Goal: Task Accomplishment & Management: Manage account settings

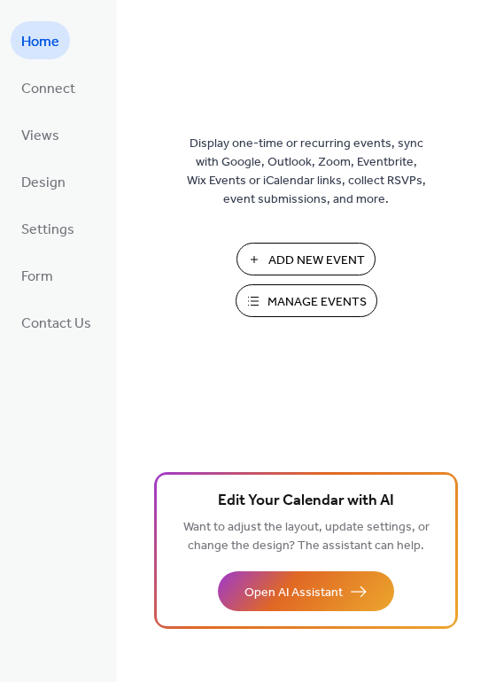
click at [301, 298] on span "Manage Events" at bounding box center [316, 302] width 99 height 19
click at [52, 92] on span "Connect" at bounding box center [48, 88] width 54 height 27
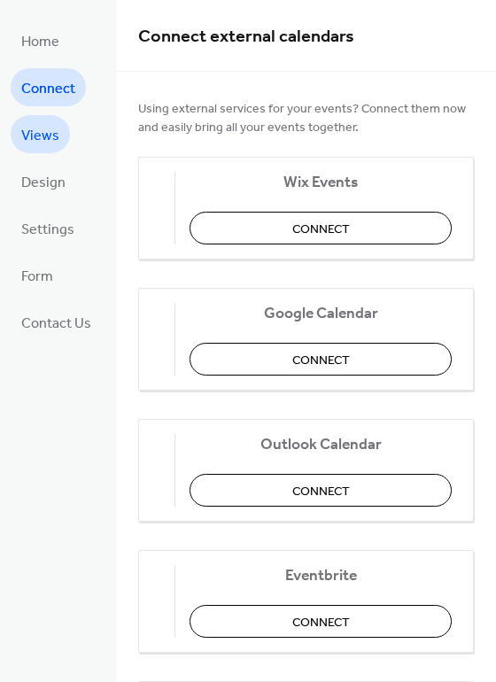
click at [42, 135] on span "Views" at bounding box center [40, 135] width 38 height 27
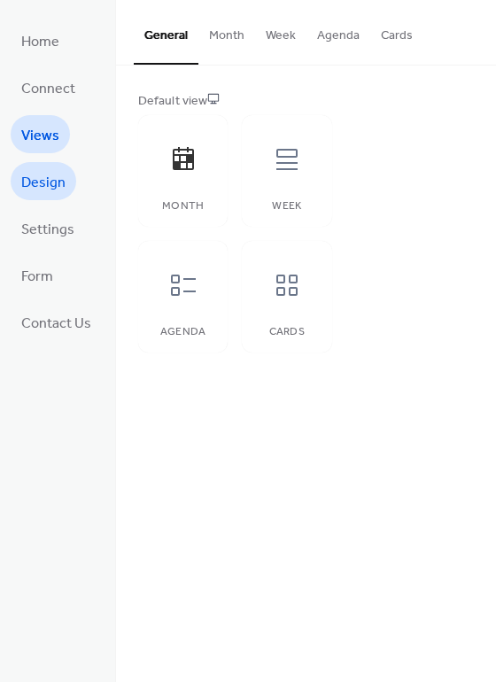
click at [43, 182] on span "Design" at bounding box center [43, 182] width 44 height 27
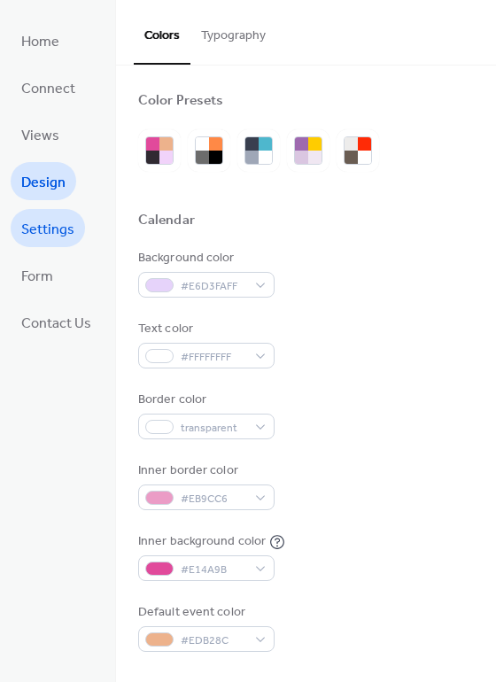
click at [48, 222] on span "Settings" at bounding box center [47, 229] width 53 height 27
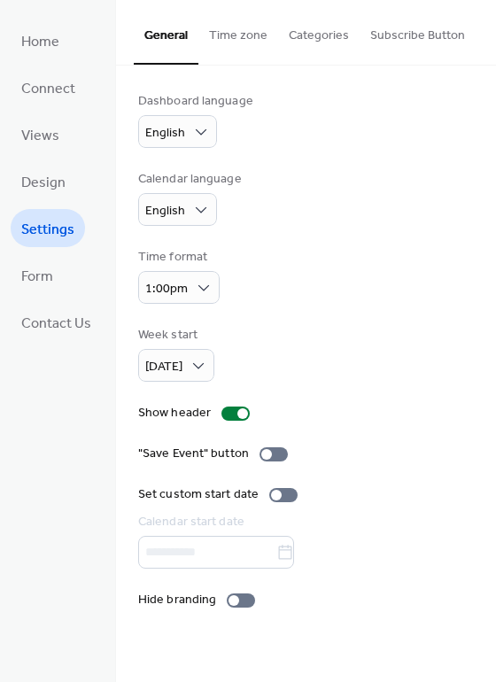
click at [226, 34] on button "Time zone" at bounding box center [238, 31] width 80 height 63
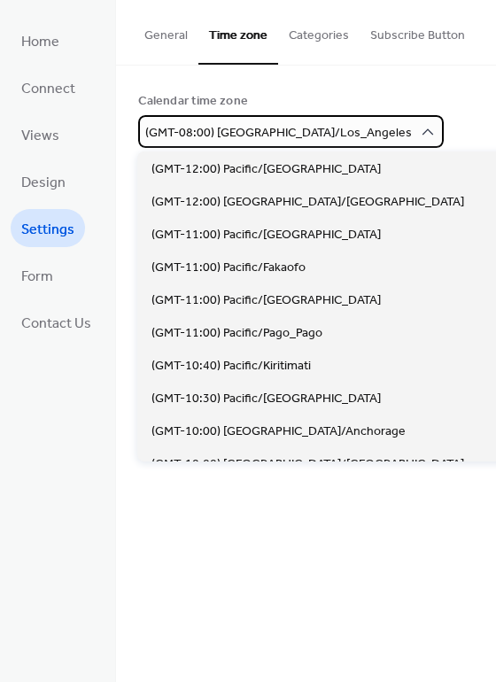
click at [237, 128] on span "(GMT-08:00) America/Los_Angeles" at bounding box center [278, 133] width 267 height 24
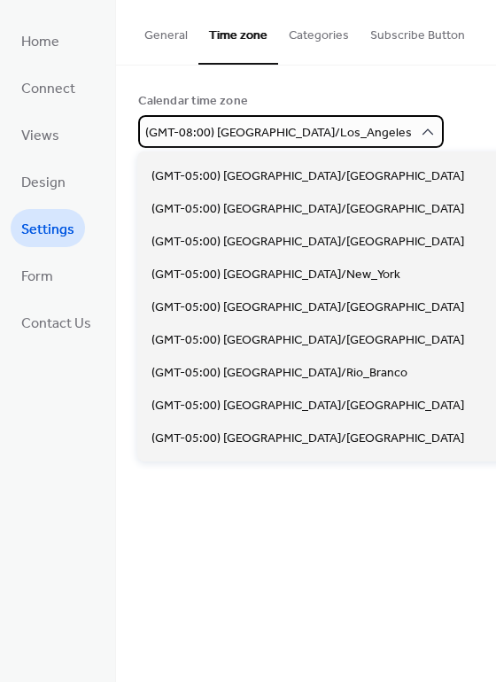
scroll to position [1389, 0]
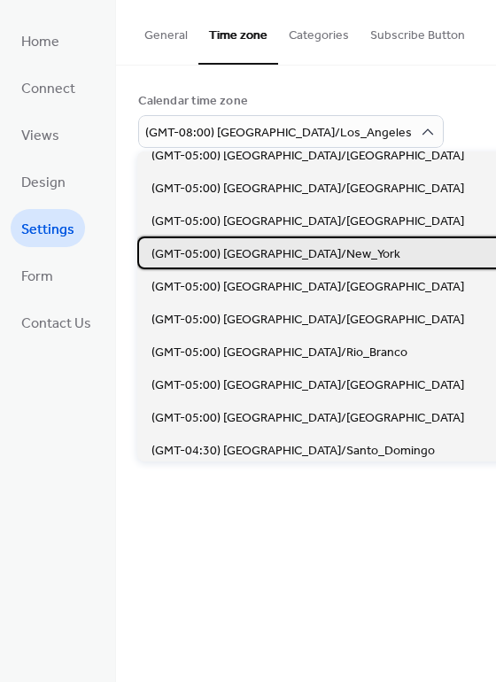
click at [236, 256] on span "(GMT-05:00) [GEOGRAPHIC_DATA]/New_York" at bounding box center [275, 254] width 249 height 19
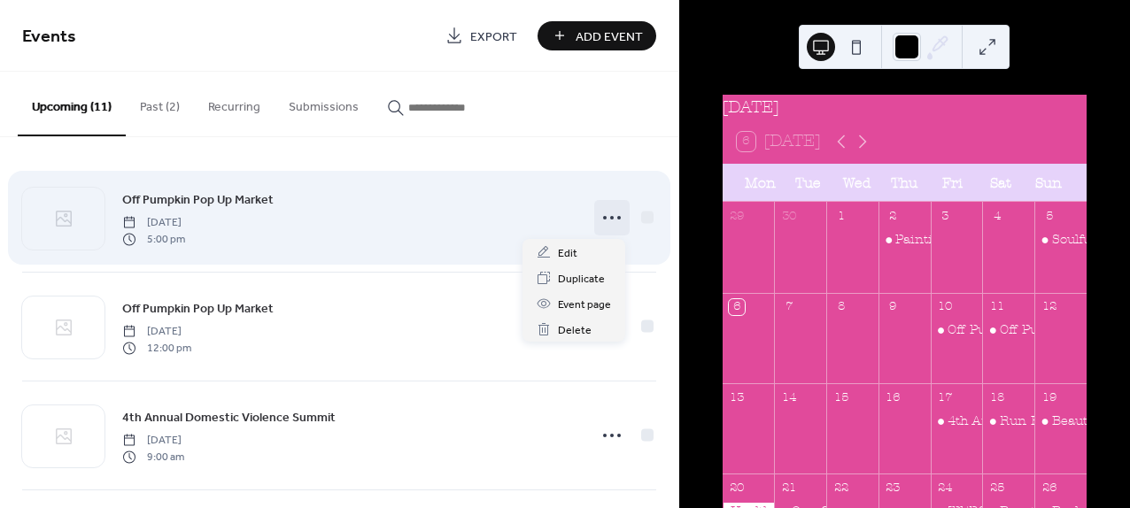
click at [603, 220] on icon at bounding box center [612, 218] width 28 height 28
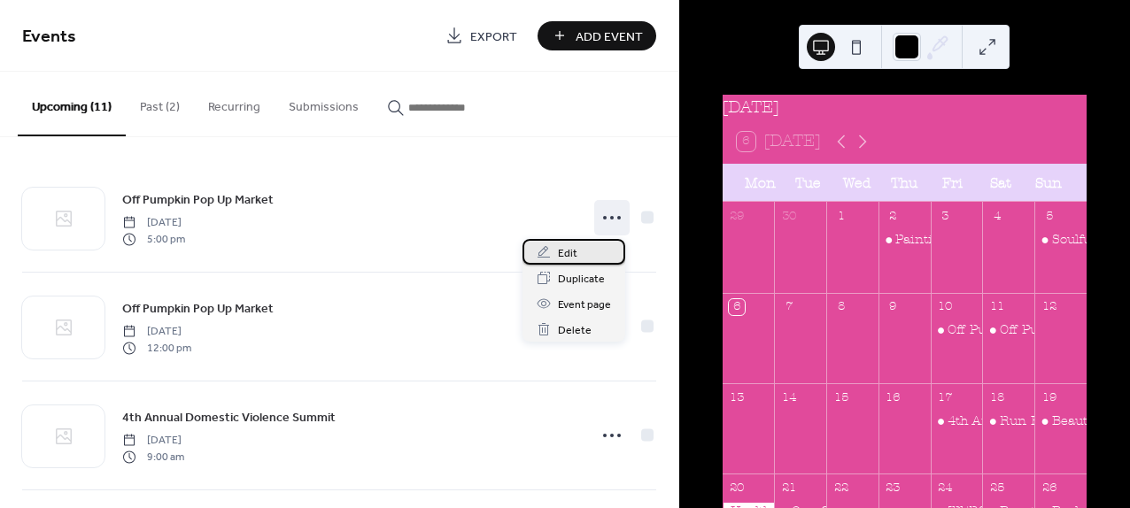
click at [569, 253] on span "Edit" at bounding box center [567, 253] width 19 height 19
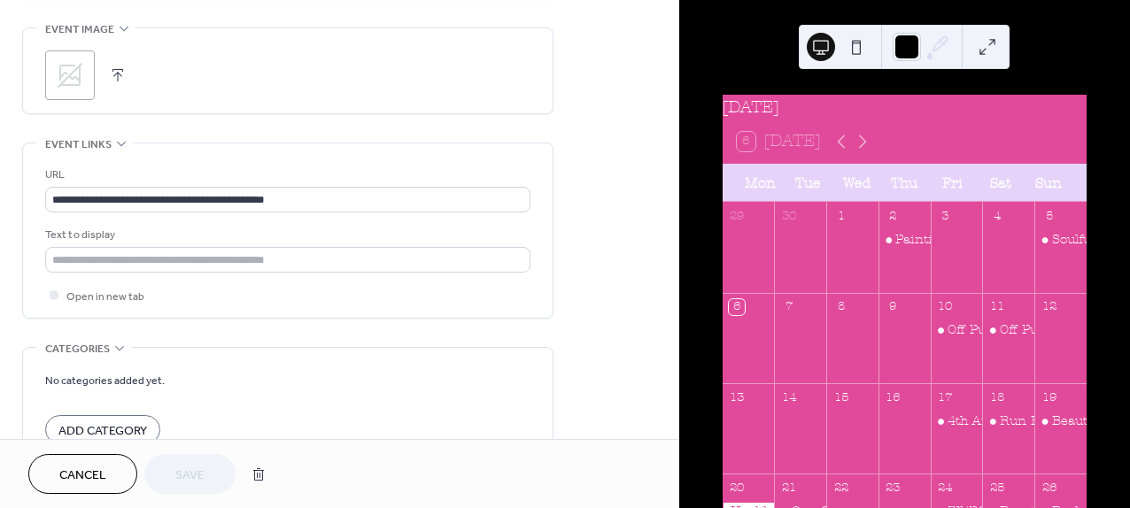
scroll to position [855, 0]
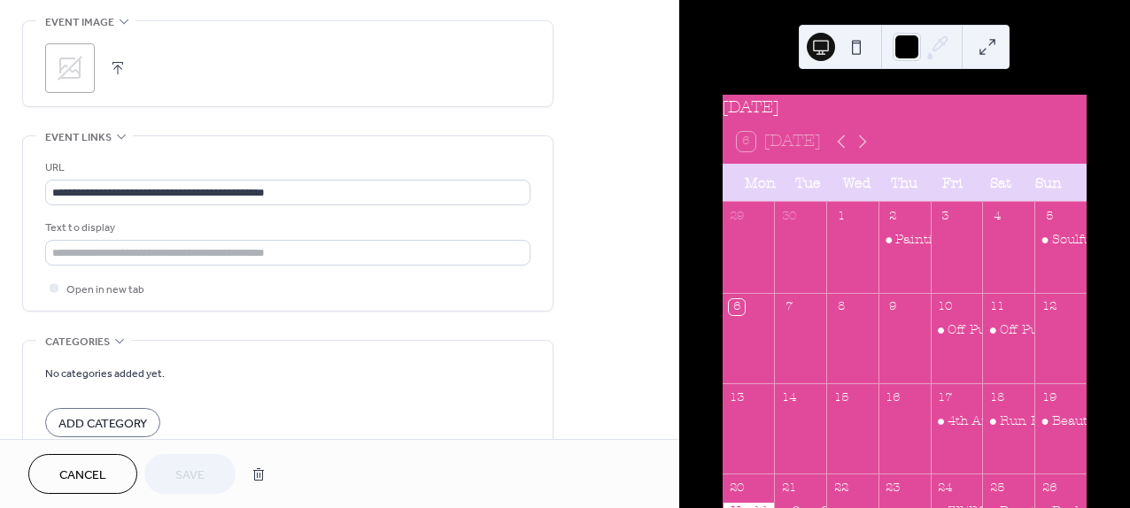
click at [102, 452] on div "Cancel Save" at bounding box center [339, 473] width 678 height 69
click at [102, 467] on span "Cancel" at bounding box center [82, 476] width 47 height 19
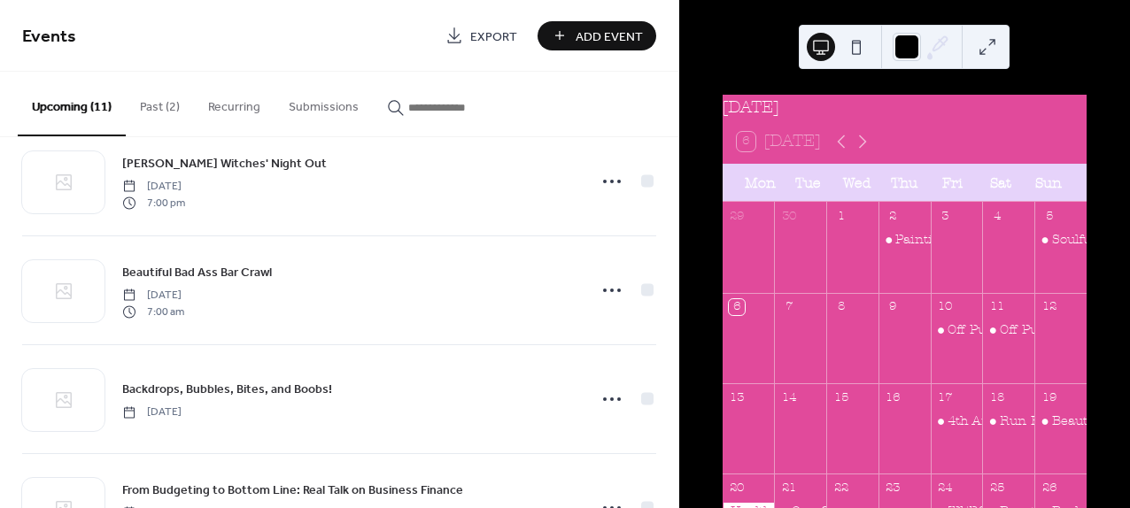
scroll to position [879, 0]
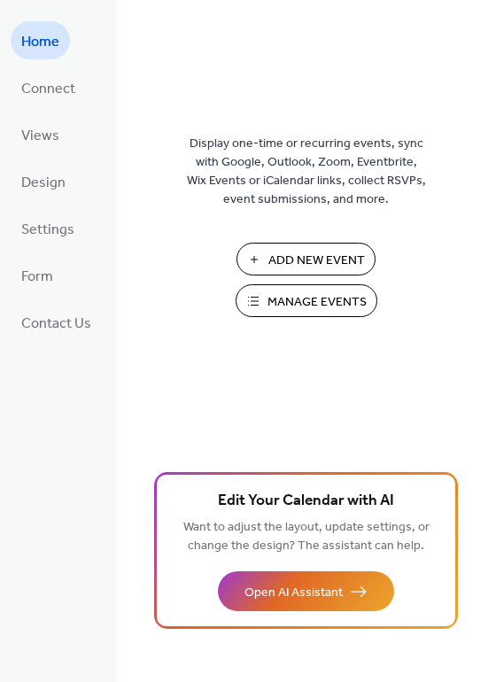
click at [310, 305] on span "Manage Events" at bounding box center [316, 302] width 99 height 19
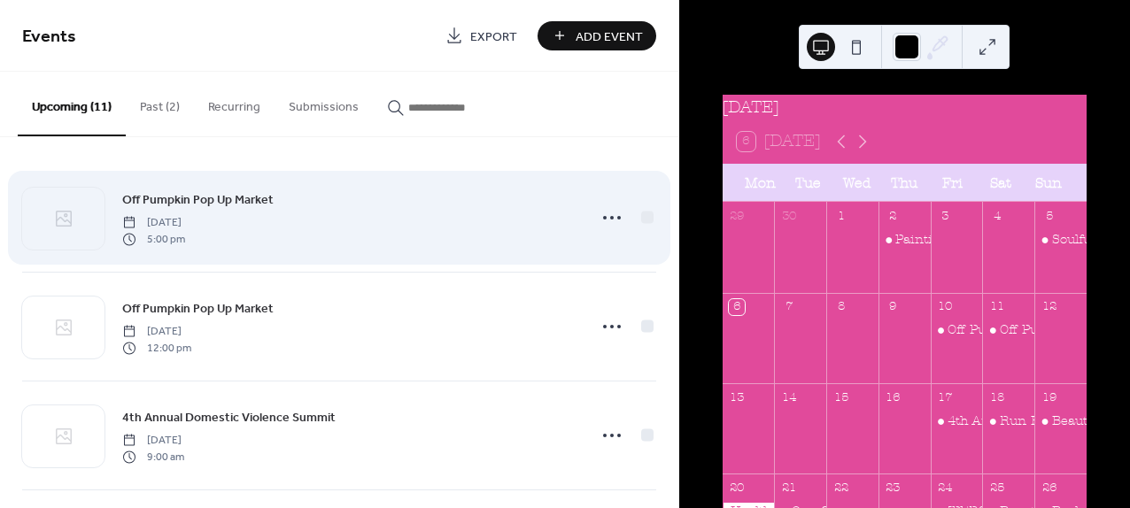
click at [431, 236] on div "Off Pumpkin Pop Up Market Friday, October 10, 2025 5:00 pm" at bounding box center [348, 218] width 453 height 57
click at [489, 207] on div "Off Pumpkin Pop Up Market Friday, October 10, 2025 5:00 pm" at bounding box center [348, 218] width 453 height 57
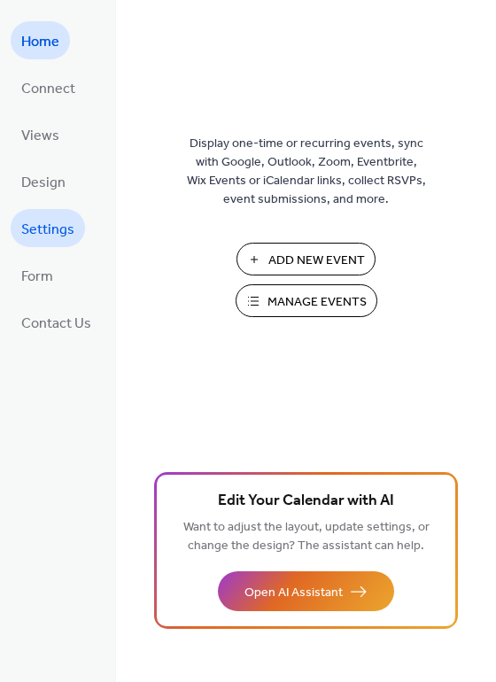
click at [43, 221] on span "Settings" at bounding box center [47, 229] width 53 height 27
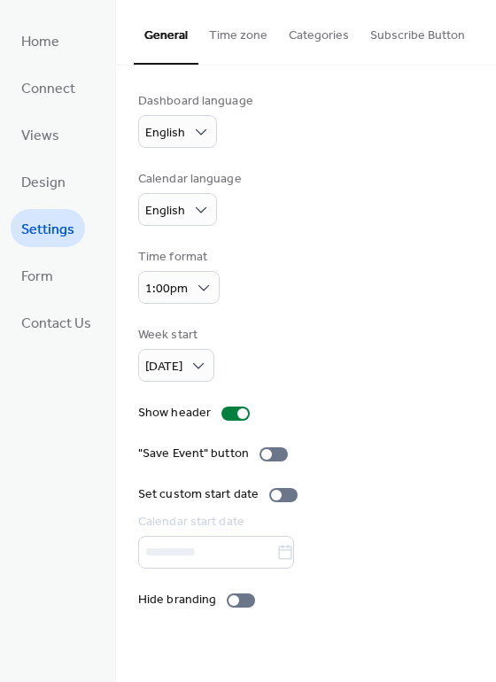
click at [228, 34] on button "Time zone" at bounding box center [238, 31] width 80 height 63
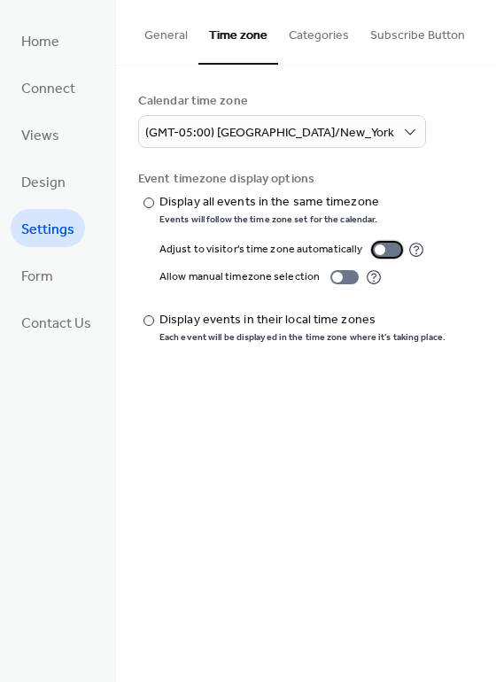
click at [387, 252] on div at bounding box center [387, 250] width 28 height 14
click at [460, 101] on div "Calendar time zone" at bounding box center [304, 101] width 332 height 19
click at [54, 48] on span "Home" at bounding box center [40, 41] width 38 height 27
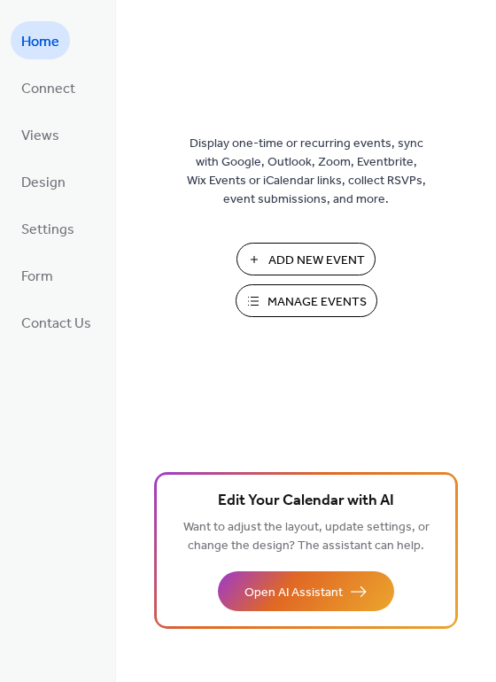
click at [291, 301] on span "Manage Events" at bounding box center [316, 302] width 99 height 19
click at [43, 225] on span "Settings" at bounding box center [47, 229] width 53 height 27
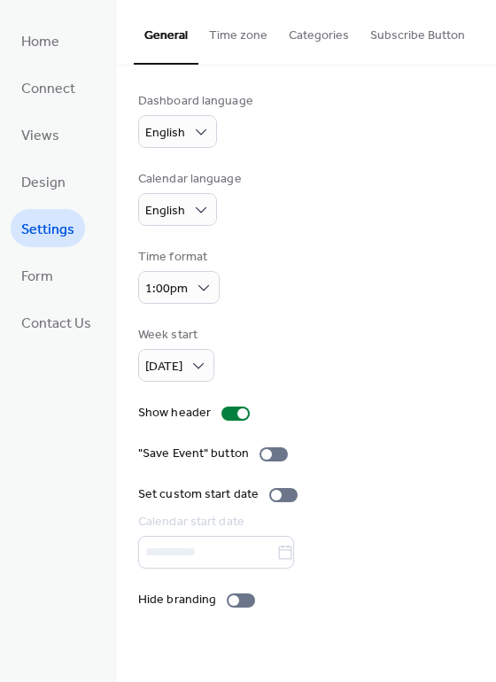
click at [231, 38] on button "Time zone" at bounding box center [238, 31] width 80 height 63
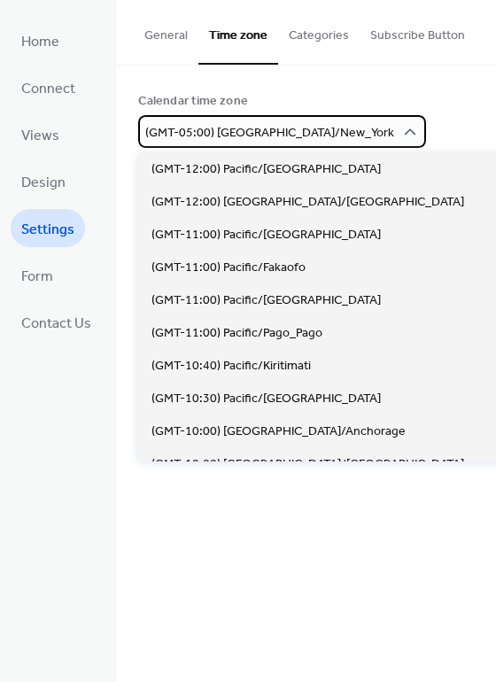
click at [236, 130] on span "(GMT-05:00) America/New_York" at bounding box center [269, 133] width 249 height 24
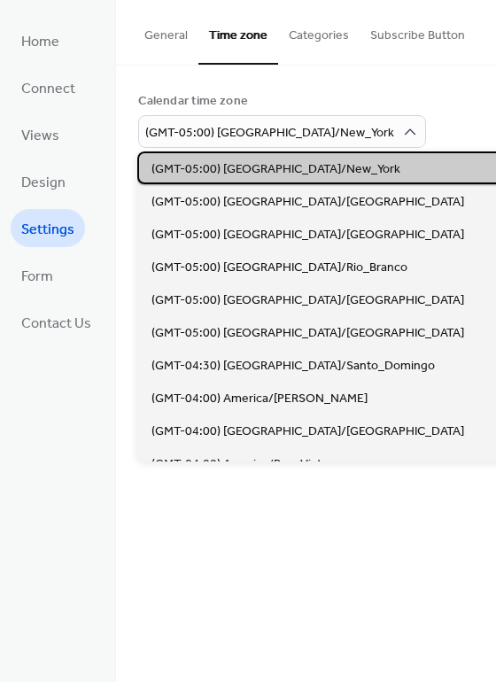
click at [244, 163] on span "(GMT-05:00) America/New_York" at bounding box center [275, 169] width 249 height 19
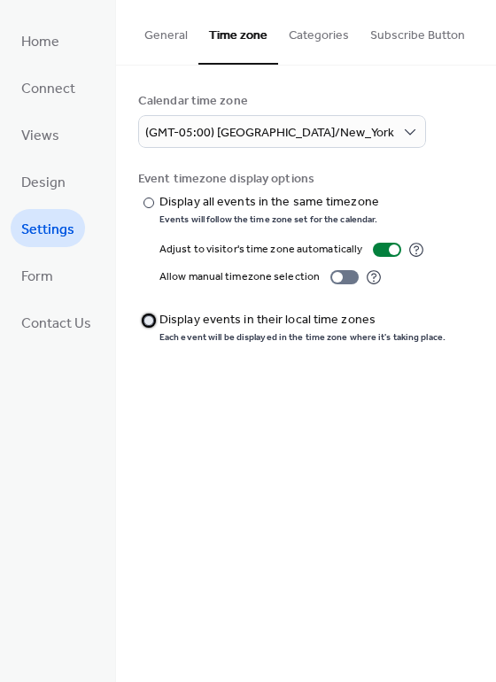
click at [147, 315] on div at bounding box center [148, 320] width 11 height 11
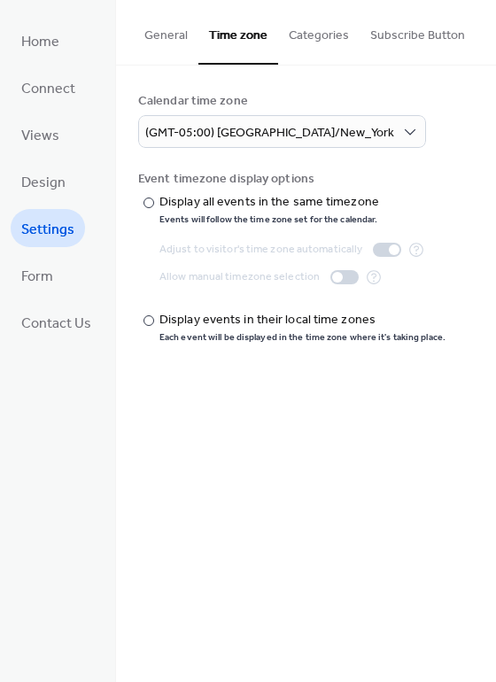
click at [460, 104] on div "Calendar time zone" at bounding box center [304, 101] width 332 height 19
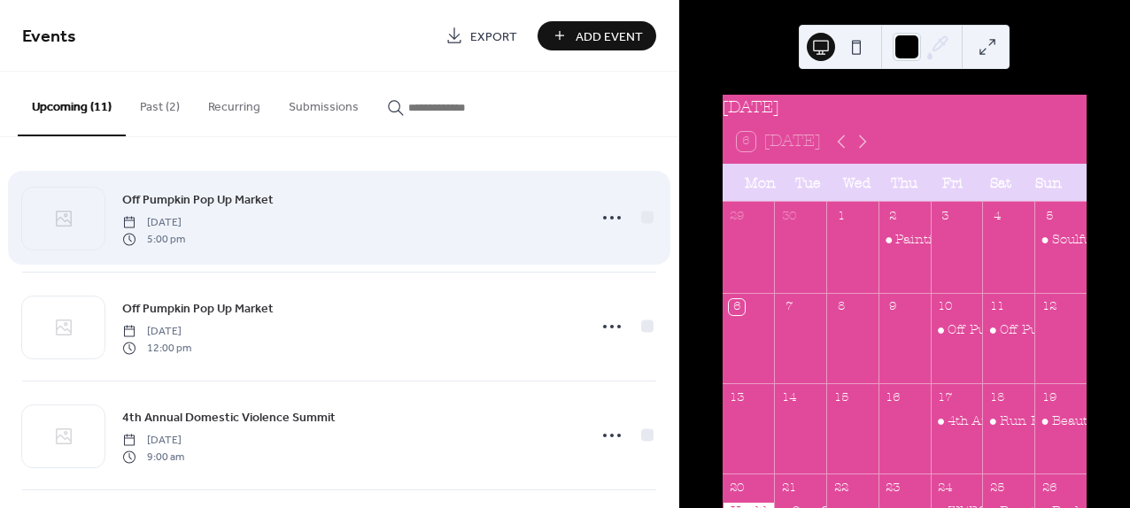
click at [371, 248] on div "Off Pumpkin Pop Up Market Friday, October 10, 2025 5:00 pm" at bounding box center [339, 218] width 634 height 108
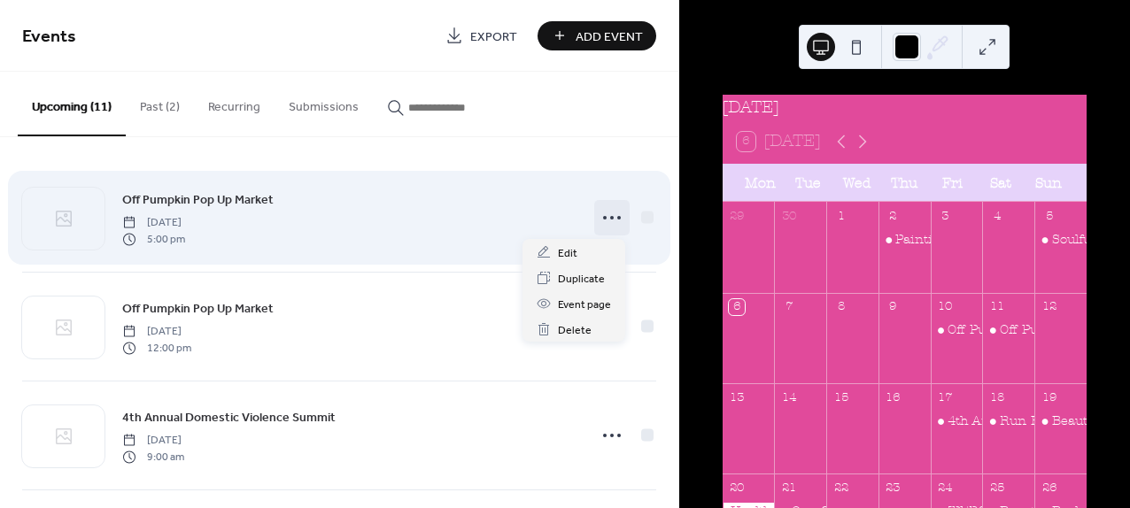
click at [605, 215] on icon at bounding box center [612, 218] width 28 height 28
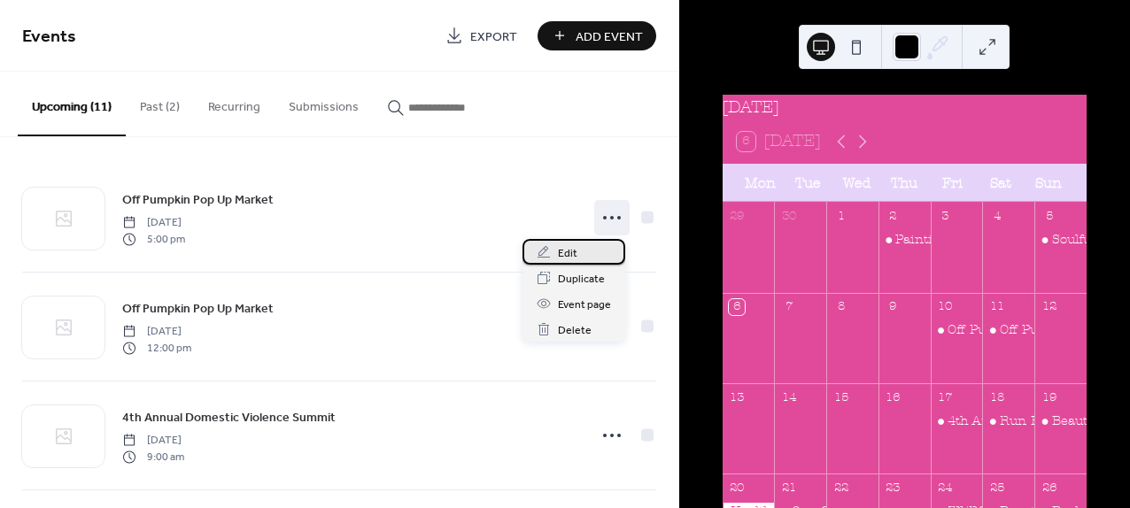
click at [571, 244] on span "Edit" at bounding box center [567, 253] width 19 height 19
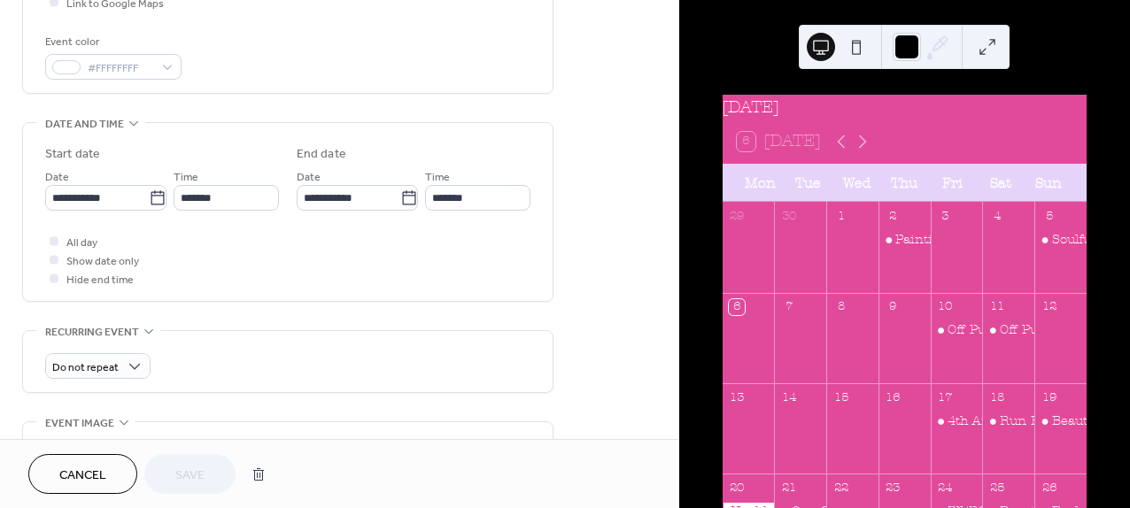
scroll to position [456, 0]
click at [154, 198] on icon at bounding box center [158, 197] width 18 height 18
click at [149, 198] on input "**********" at bounding box center [97, 196] width 104 height 26
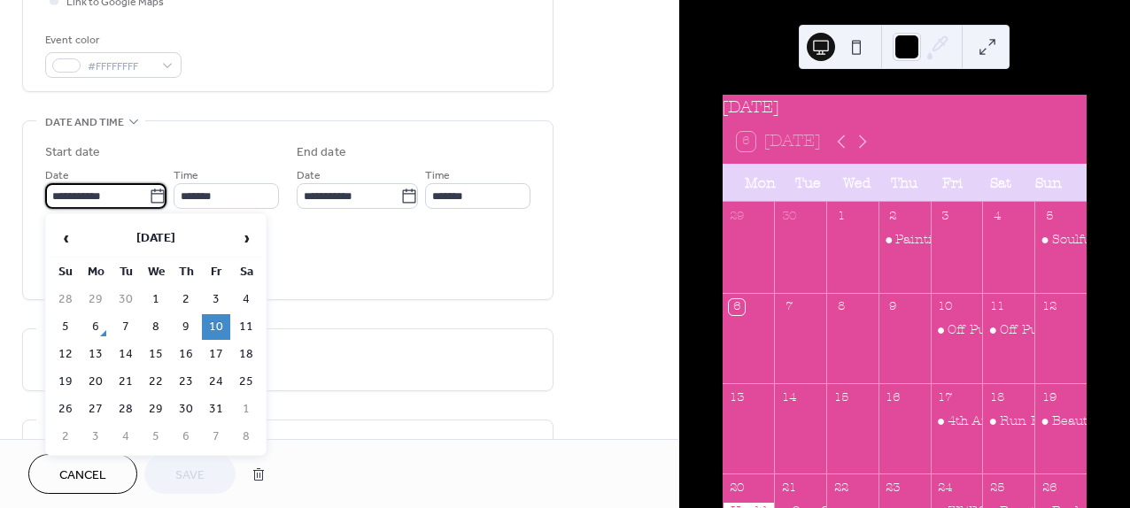
click at [305, 258] on div "All day Show date only Hide end time" at bounding box center [287, 258] width 485 height 56
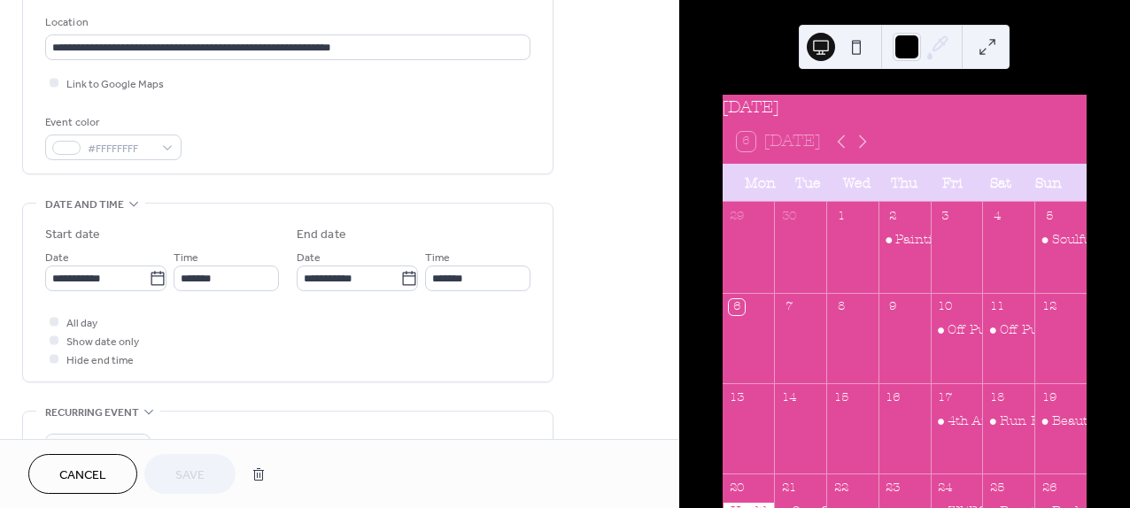
scroll to position [360, 0]
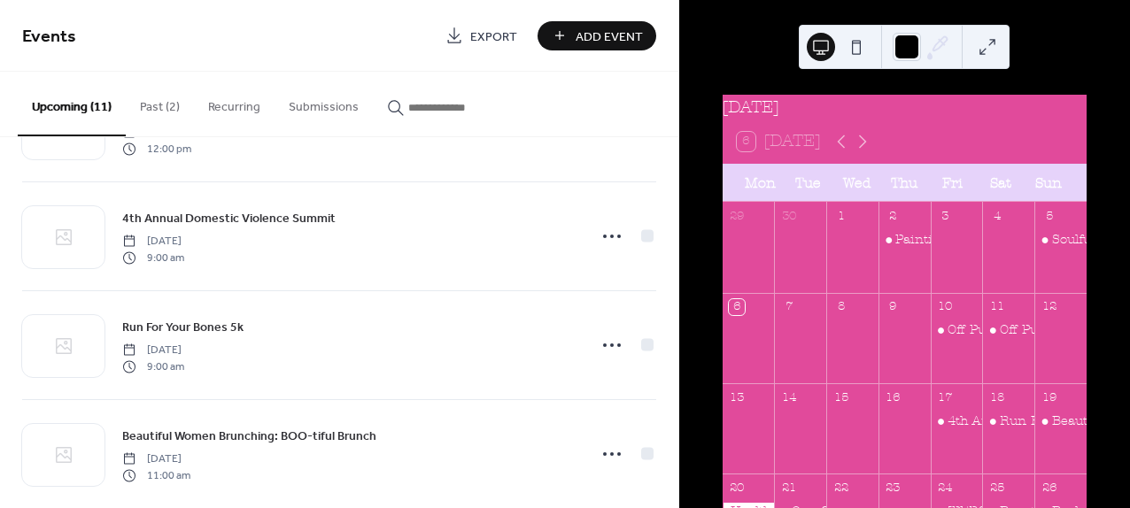
scroll to position [200, 0]
click at [261, 255] on div "4th Annual Domestic Violence Summit Friday, October 17, 2025 9:00 am" at bounding box center [348, 235] width 453 height 57
click at [909, 249] on div "Painting With Pride" at bounding box center [957, 240] width 124 height 18
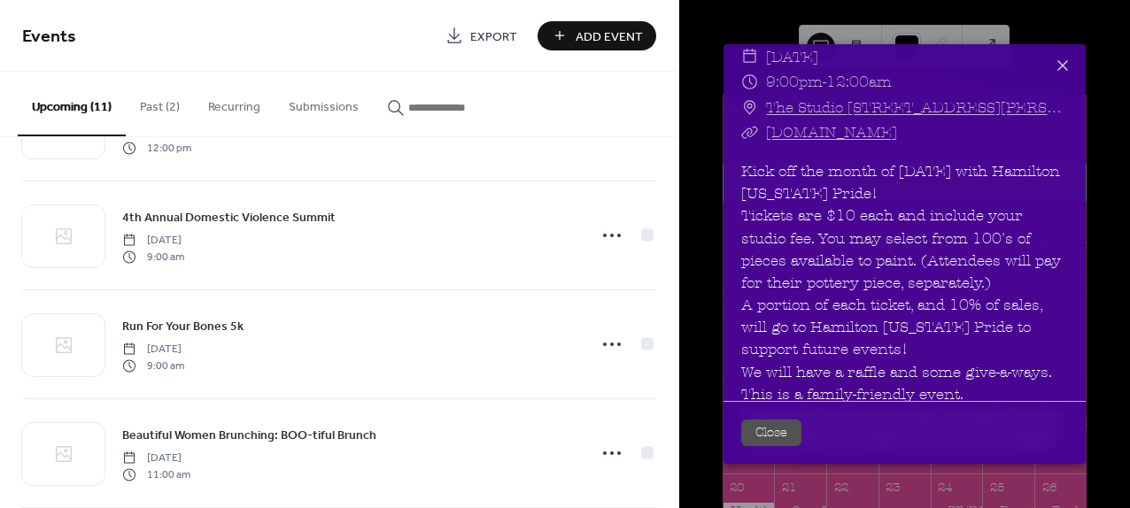
scroll to position [0, 0]
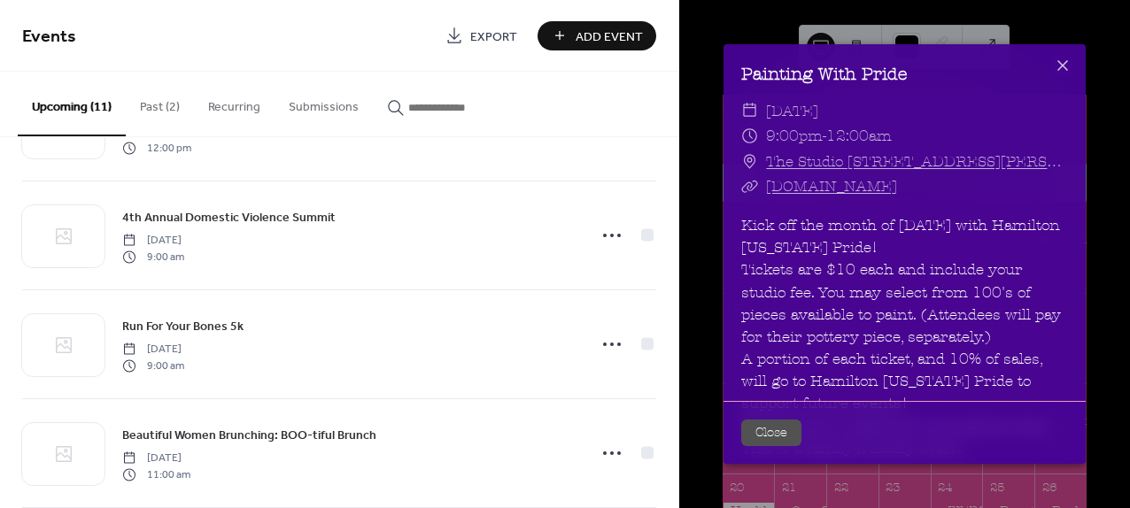
click at [776, 442] on button "Close" at bounding box center [771, 433] width 60 height 27
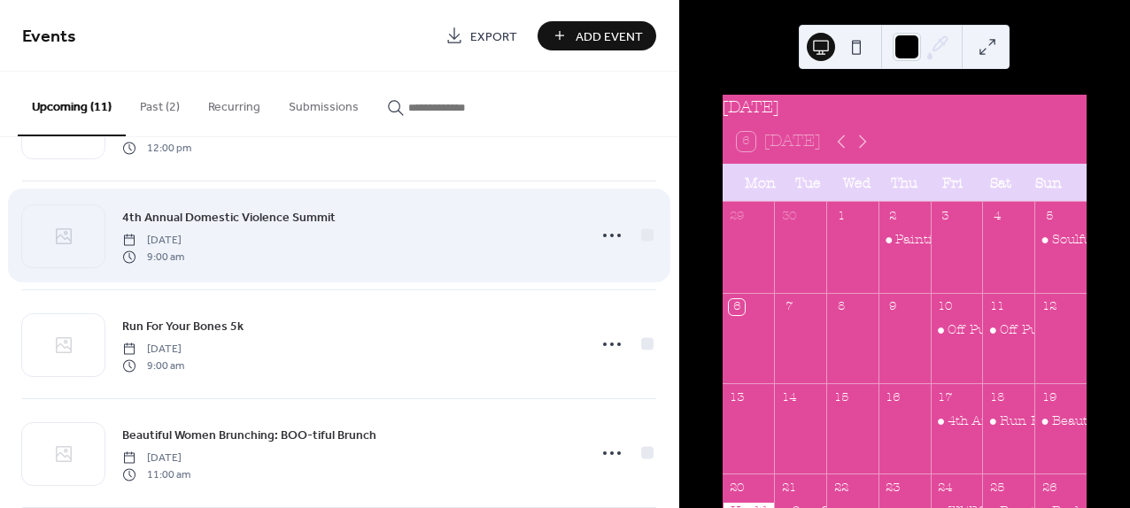
click at [460, 270] on div "4th Annual Domestic Violence Summit Friday, October 17, 2025 9:00 am" at bounding box center [339, 236] width 634 height 108
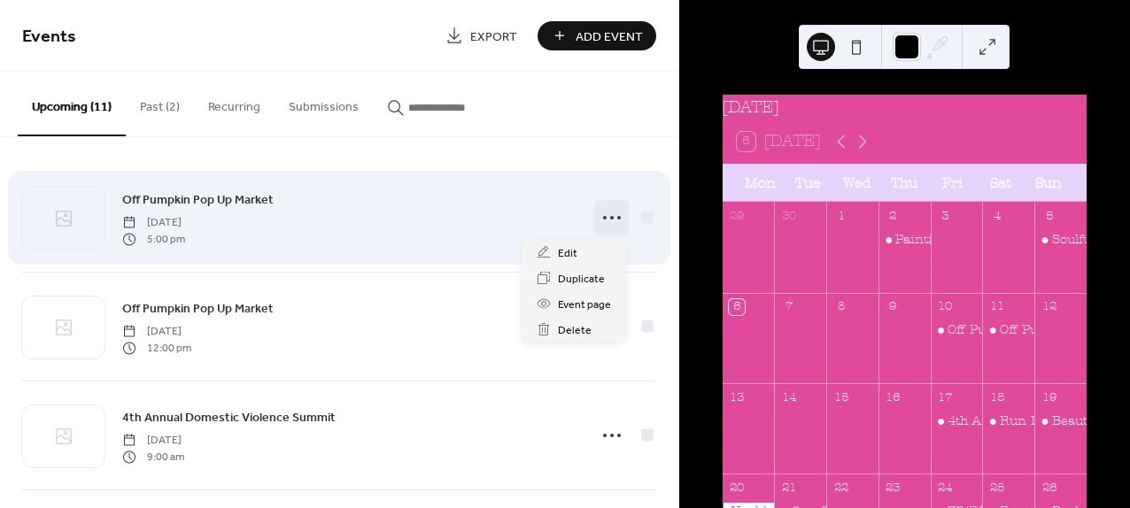
click at [610, 213] on icon at bounding box center [612, 218] width 28 height 28
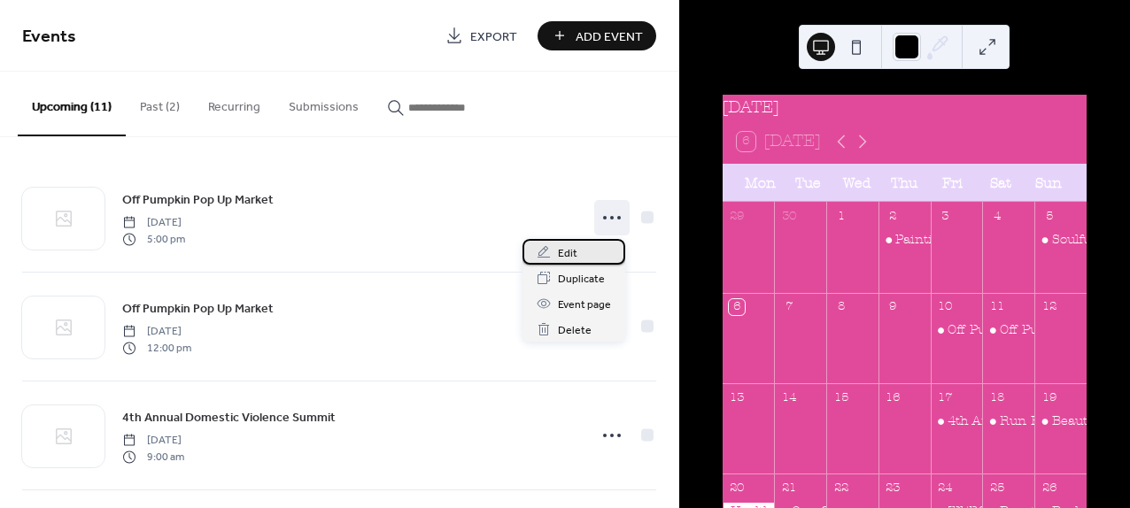
click at [559, 252] on span "Edit" at bounding box center [567, 253] width 19 height 19
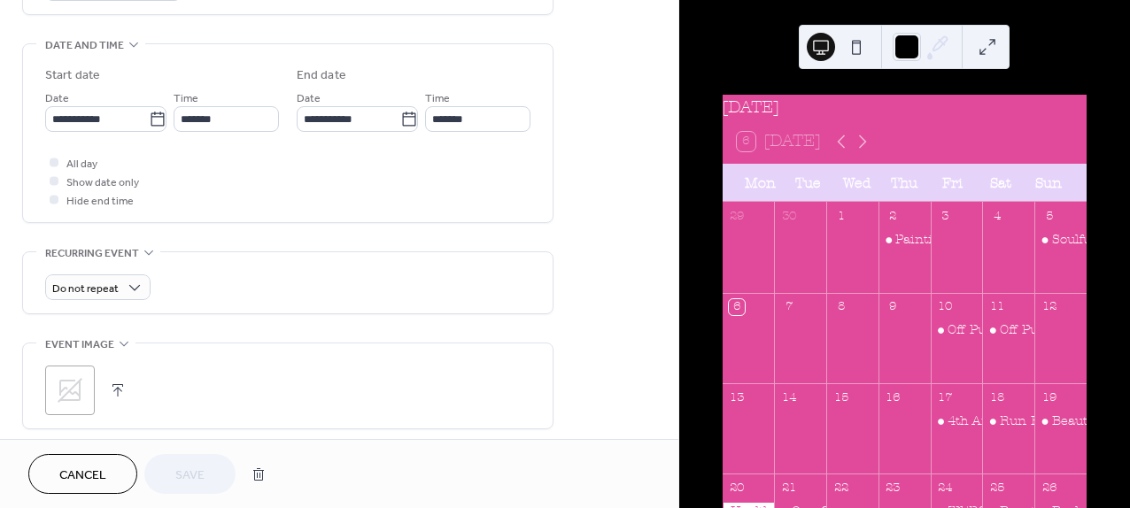
scroll to position [545, 0]
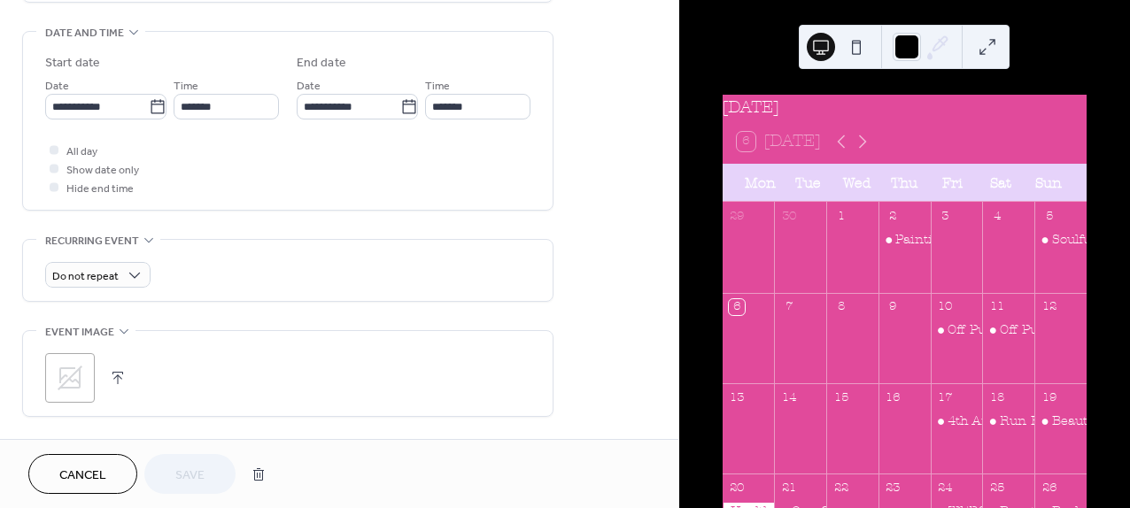
click at [60, 476] on span "Cancel" at bounding box center [82, 476] width 47 height 19
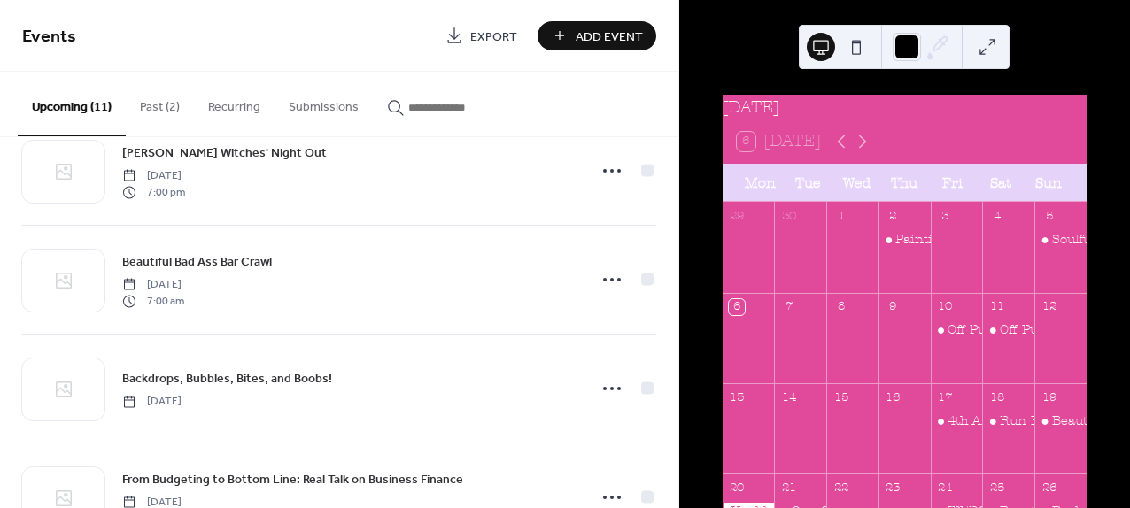
scroll to position [879, 0]
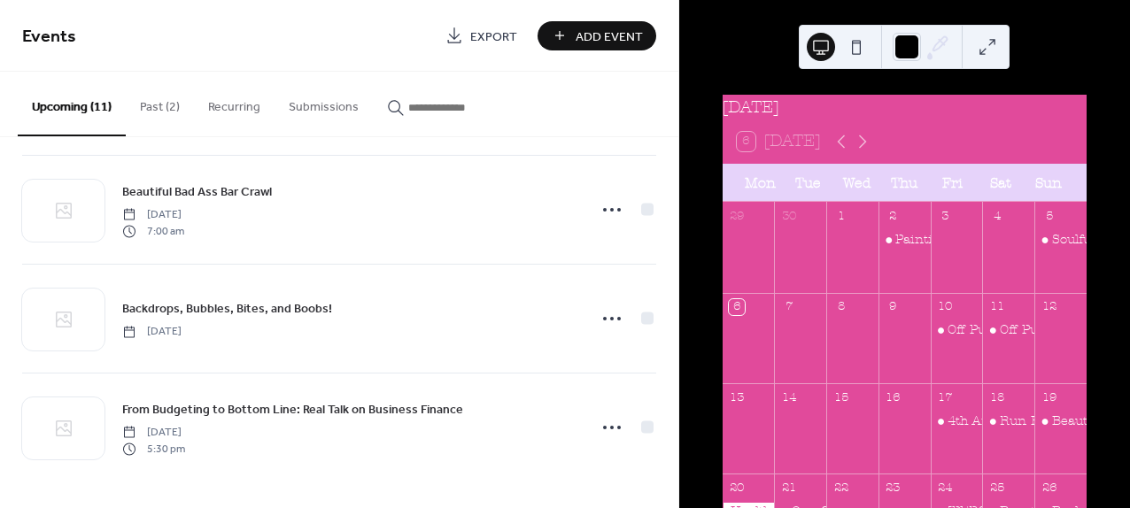
click at [898, 144] on div "6 Today" at bounding box center [905, 141] width 364 height 43
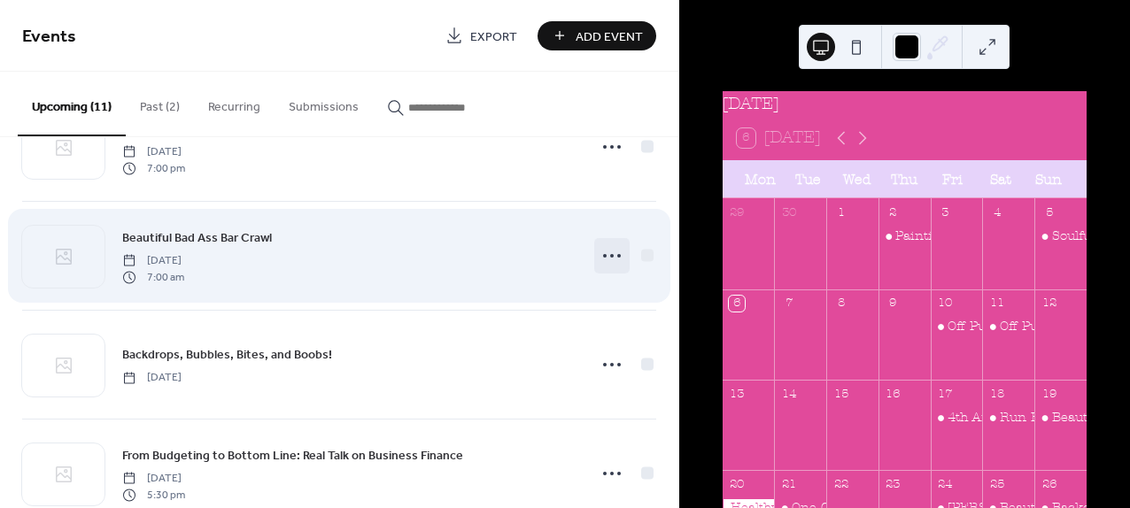
scroll to position [815, 0]
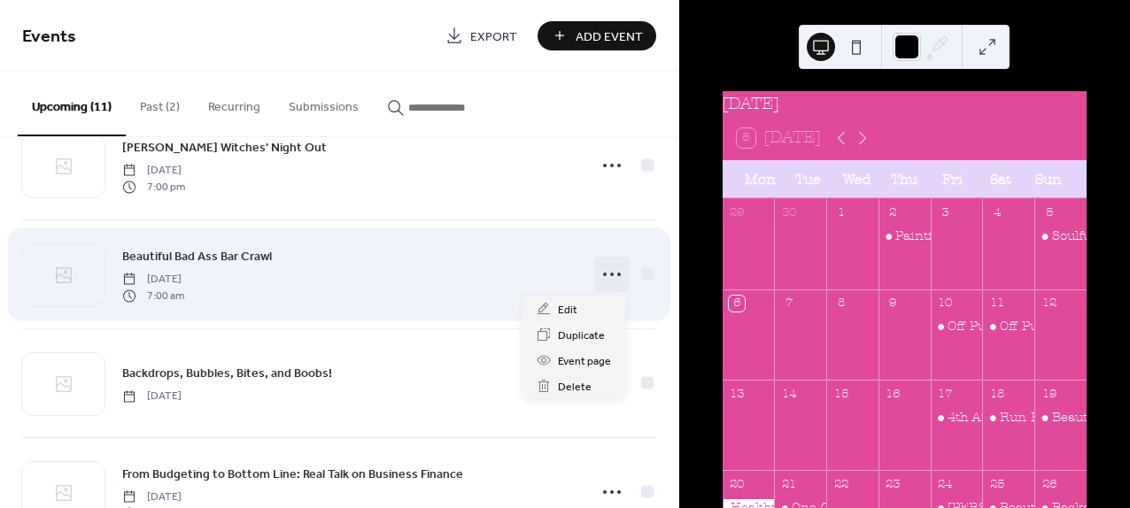
click at [607, 275] on icon at bounding box center [612, 274] width 28 height 28
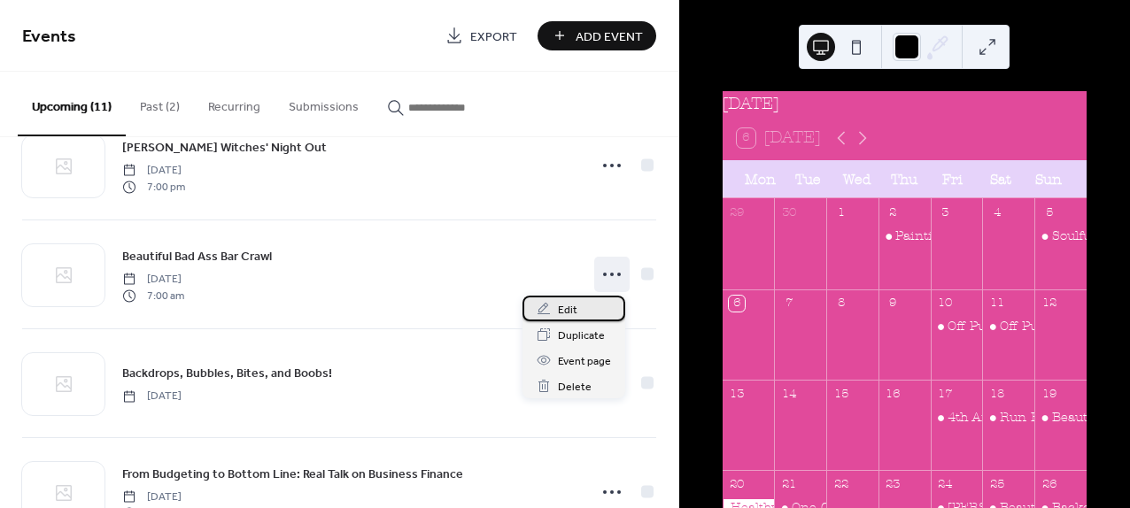
click at [572, 308] on span "Edit" at bounding box center [567, 310] width 19 height 19
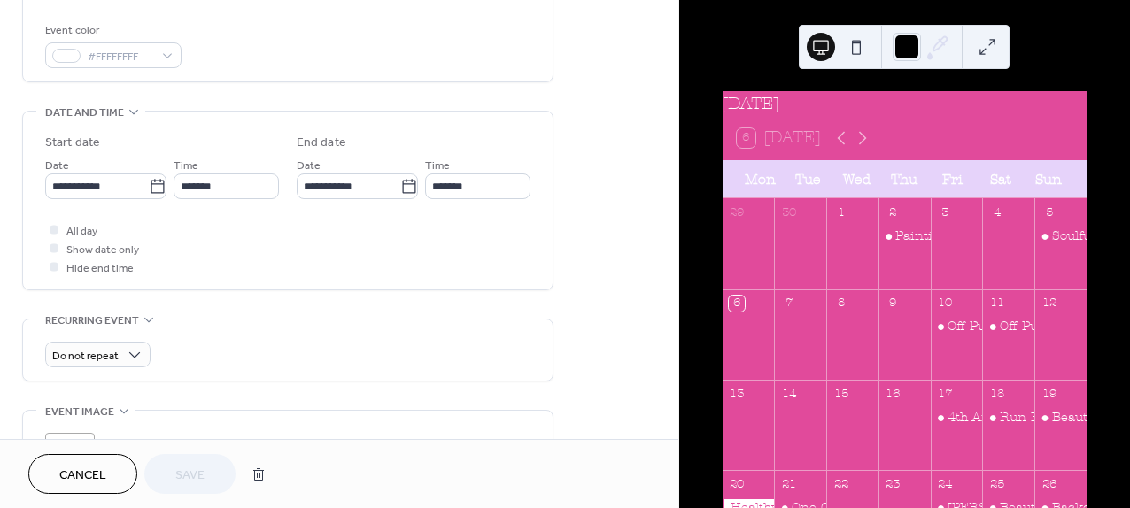
scroll to position [530, 0]
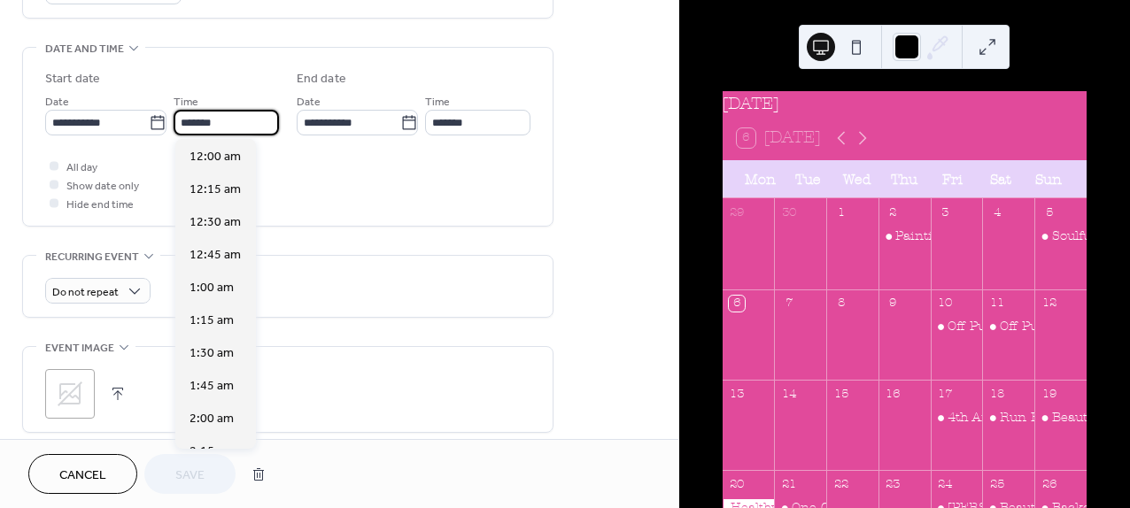
click at [220, 121] on input "*******" at bounding box center [226, 123] width 105 height 26
click at [215, 159] on span "7:00 pm" at bounding box center [212, 157] width 45 height 19
type input "*******"
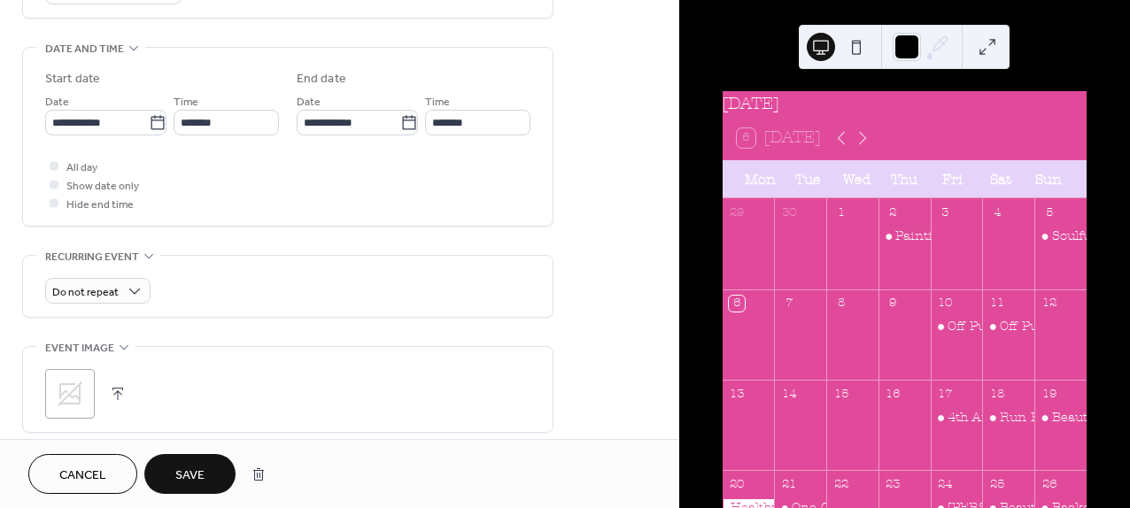
click at [196, 469] on span "Save" at bounding box center [189, 476] width 29 height 19
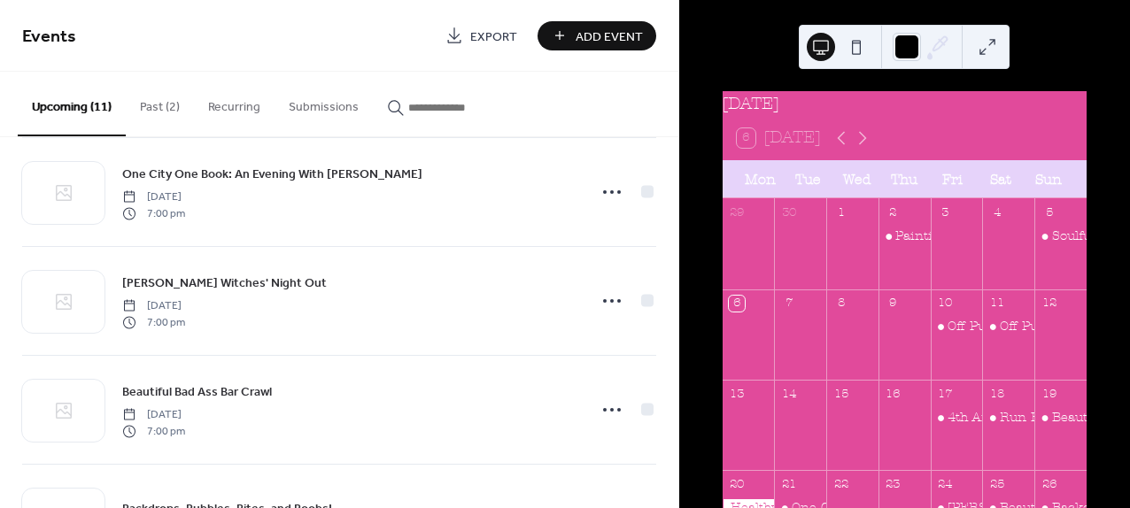
scroll to position [879, 0]
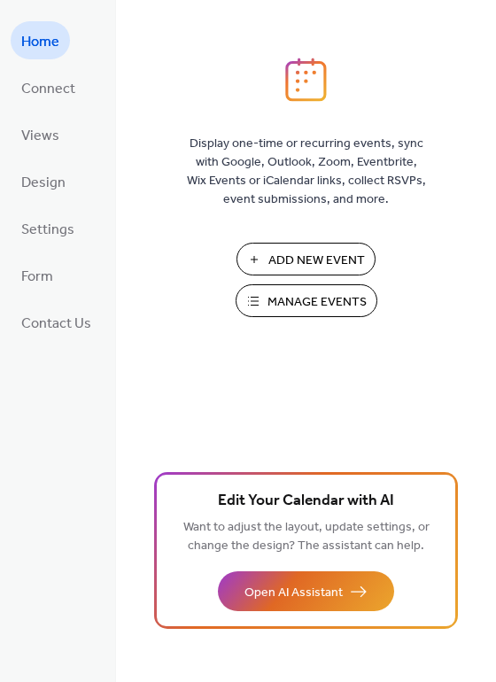
click at [263, 298] on button "Manage Events" at bounding box center [307, 300] width 142 height 33
click at [264, 306] on button "Manage Events" at bounding box center [307, 300] width 142 height 33
click at [56, 230] on span "Settings" at bounding box center [47, 229] width 53 height 27
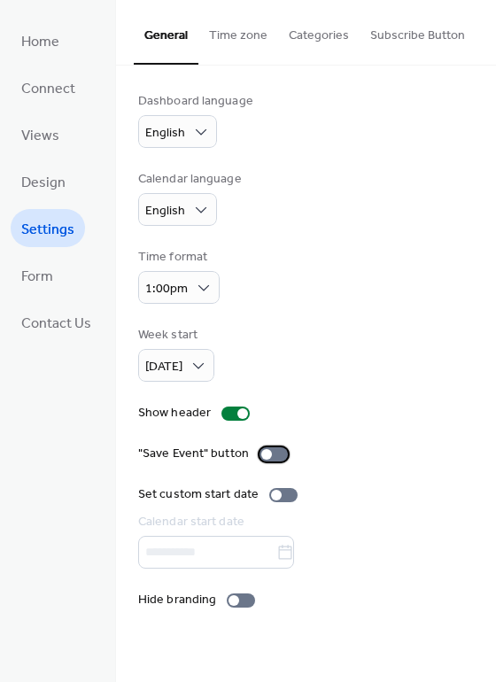
click at [276, 448] on div at bounding box center [273, 454] width 28 height 14
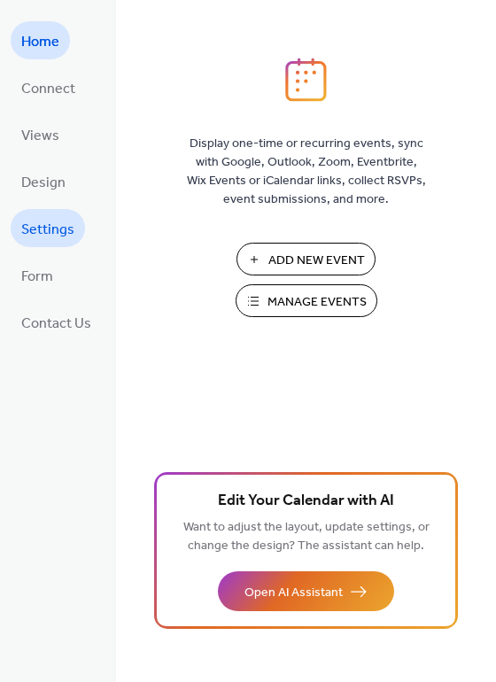
click at [55, 216] on span "Settings" at bounding box center [47, 229] width 53 height 27
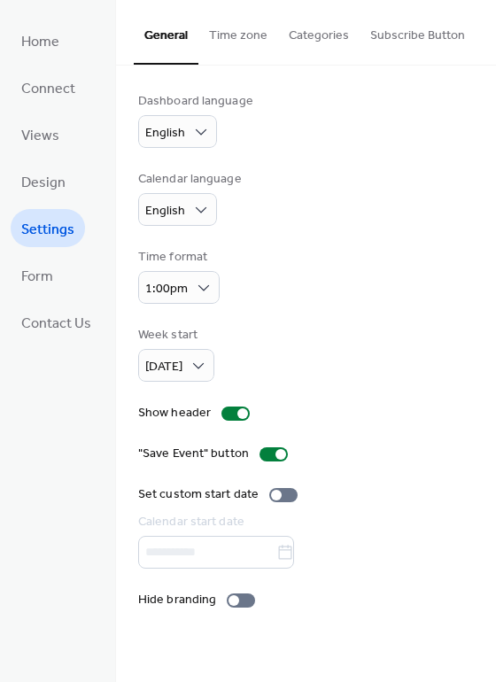
click at [217, 36] on button "Time zone" at bounding box center [238, 31] width 80 height 63
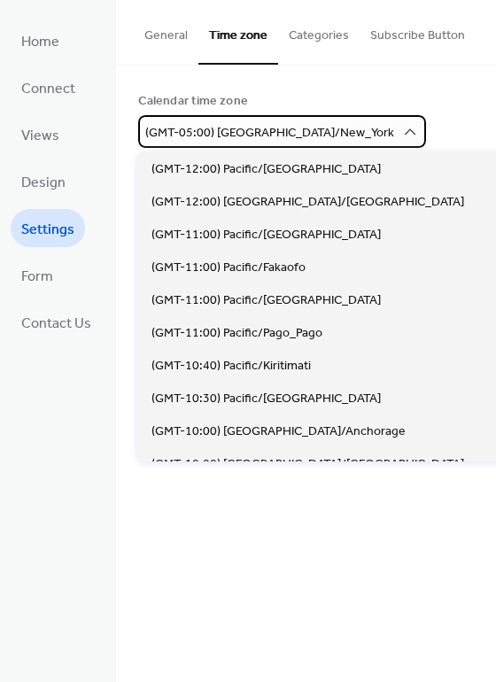
scroll to position [1474, 0]
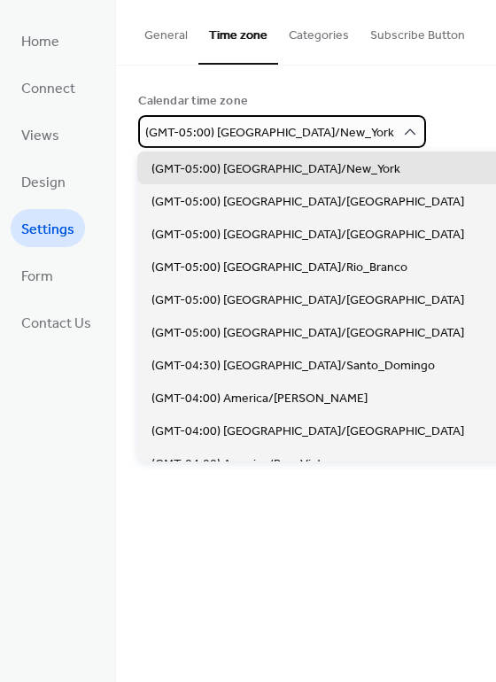
click at [227, 130] on span "(GMT-05:00) [GEOGRAPHIC_DATA]/New_York" at bounding box center [269, 133] width 249 height 24
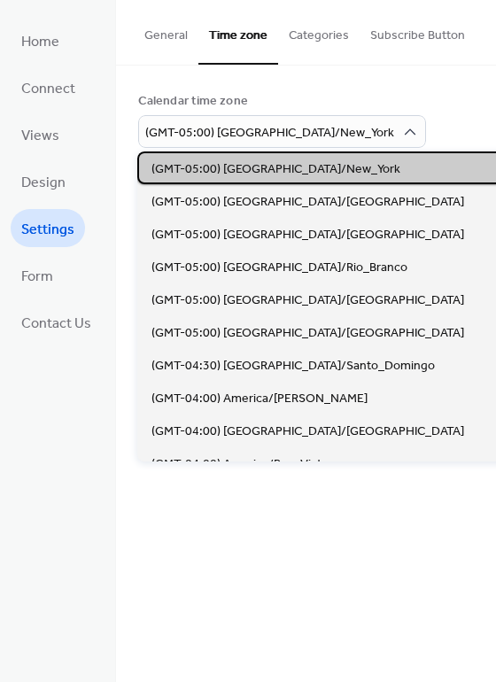
click at [228, 160] on span "(GMT-05:00) [GEOGRAPHIC_DATA]/New_York" at bounding box center [275, 169] width 249 height 19
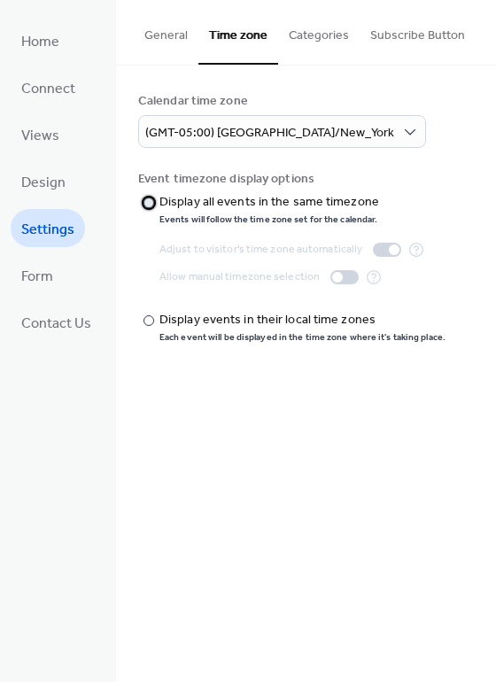
click at [151, 203] on div at bounding box center [148, 202] width 11 height 11
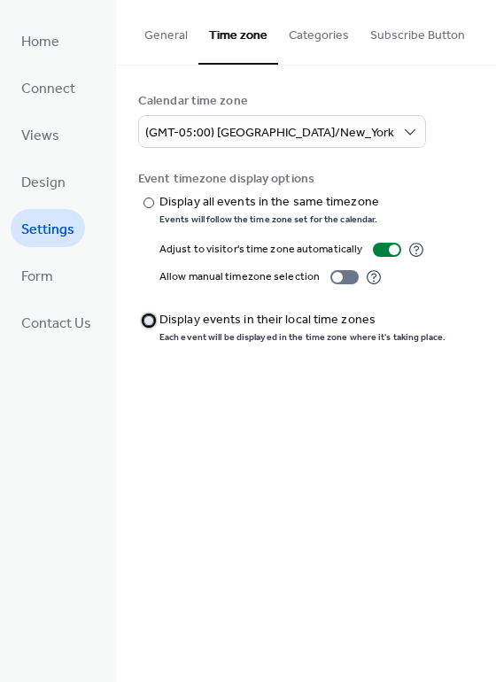
click at [148, 319] on div at bounding box center [148, 320] width 11 height 11
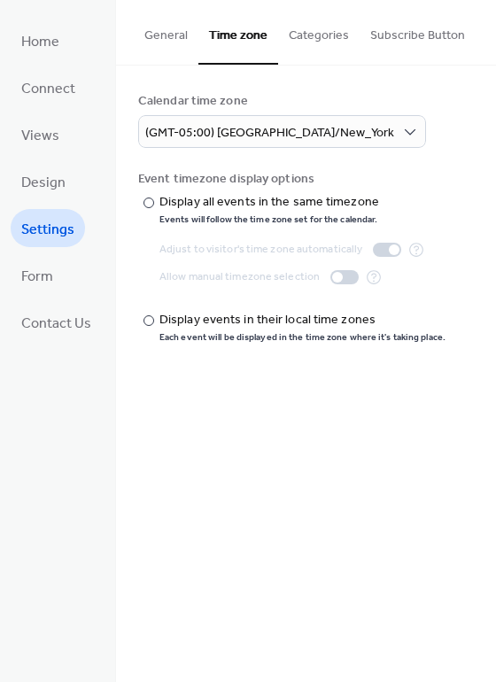
click at [304, 35] on button "Categories" at bounding box center [318, 31] width 81 height 63
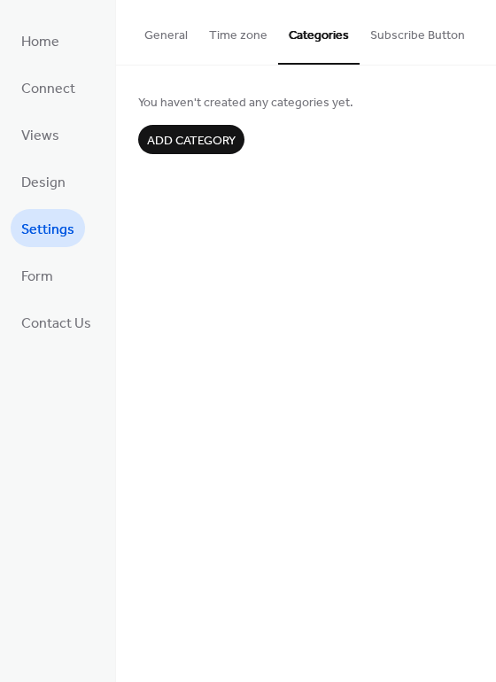
click at [414, 35] on button "Subscribe Button" at bounding box center [418, 31] width 116 height 63
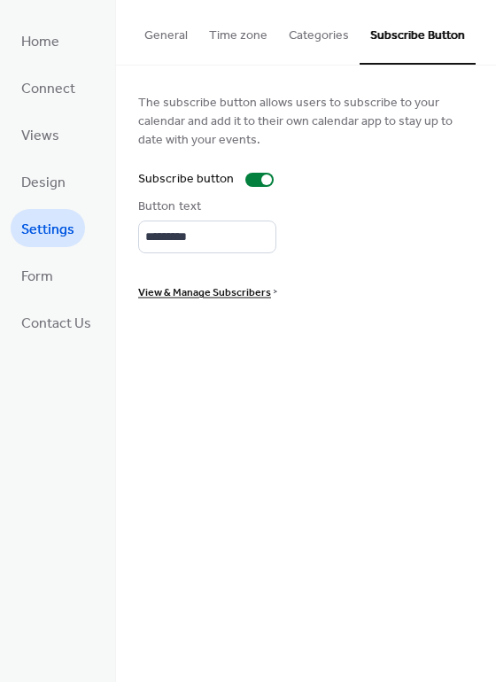
click at [197, 290] on span "View & Manage Subscribers" at bounding box center [204, 292] width 133 height 19
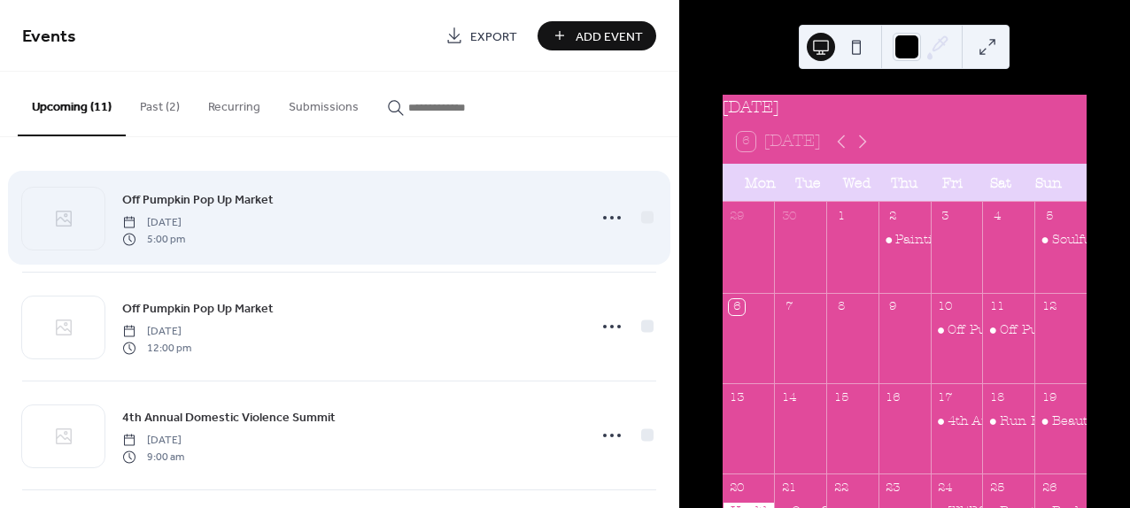
click at [630, 220] on div at bounding box center [625, 217] width 62 height 35
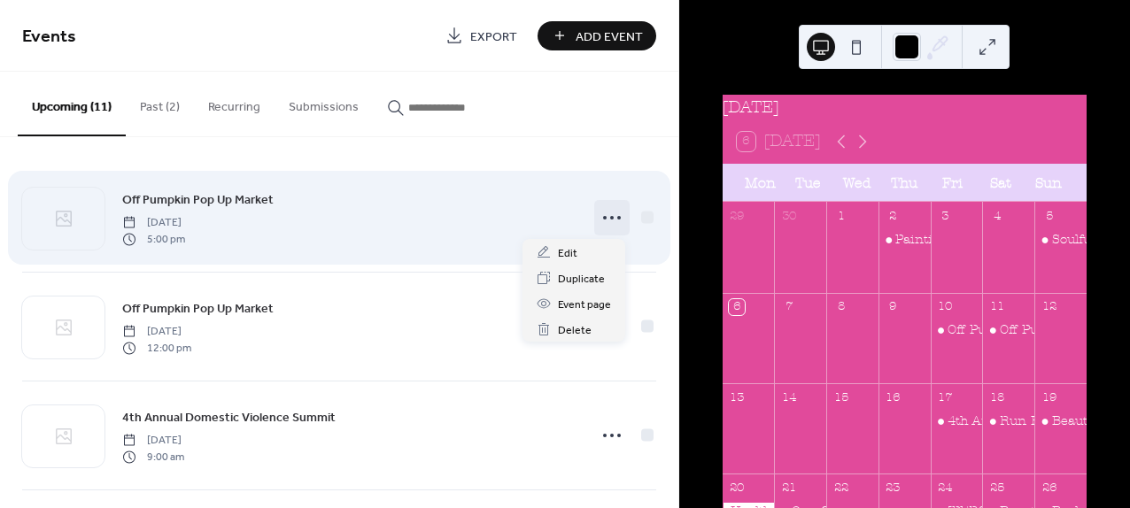
click at [617, 217] on circle at bounding box center [619, 218] width 4 height 4
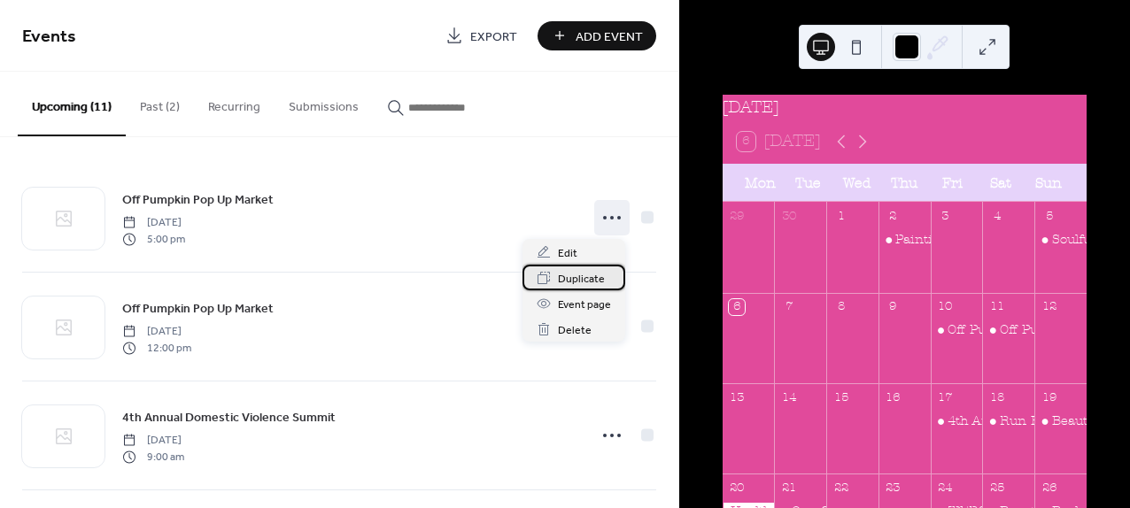
click at [572, 276] on span "Duplicate" at bounding box center [581, 279] width 47 height 19
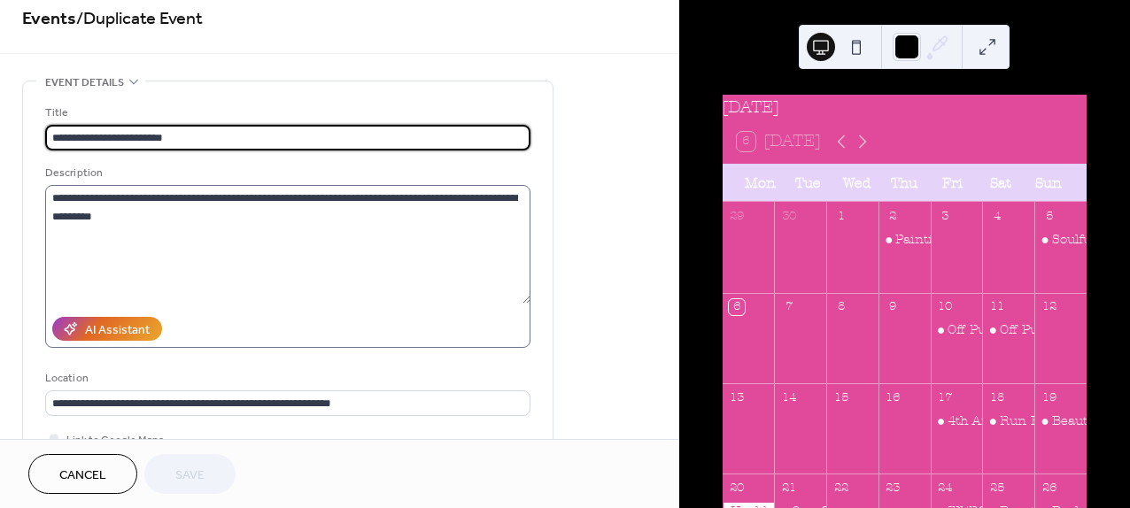
scroll to position [19, 0]
type input "**********"
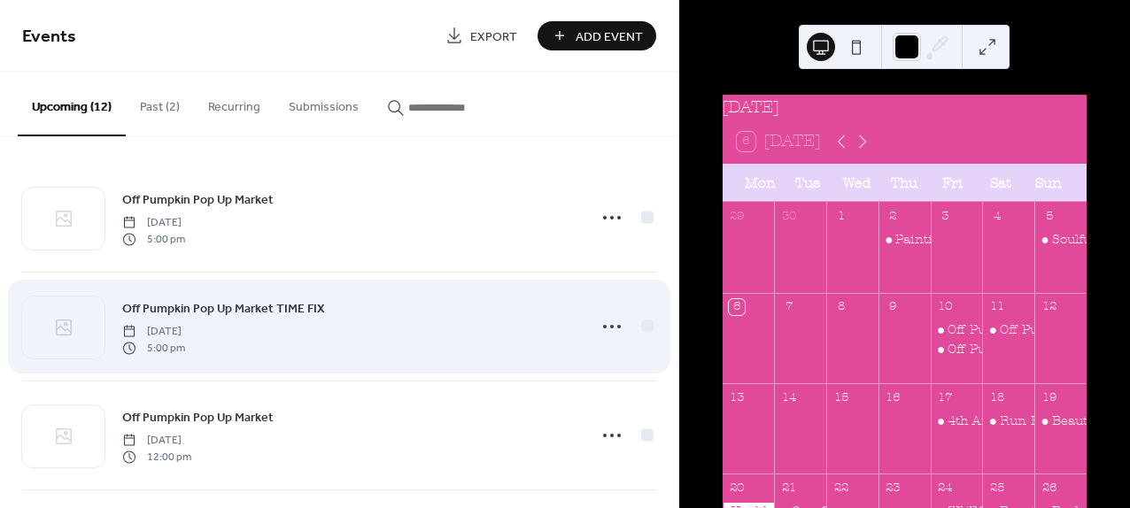
click at [415, 321] on div "Off Pumpkin Pop Up Market TIME FIX [DATE] 5:00 pm" at bounding box center [348, 326] width 453 height 57
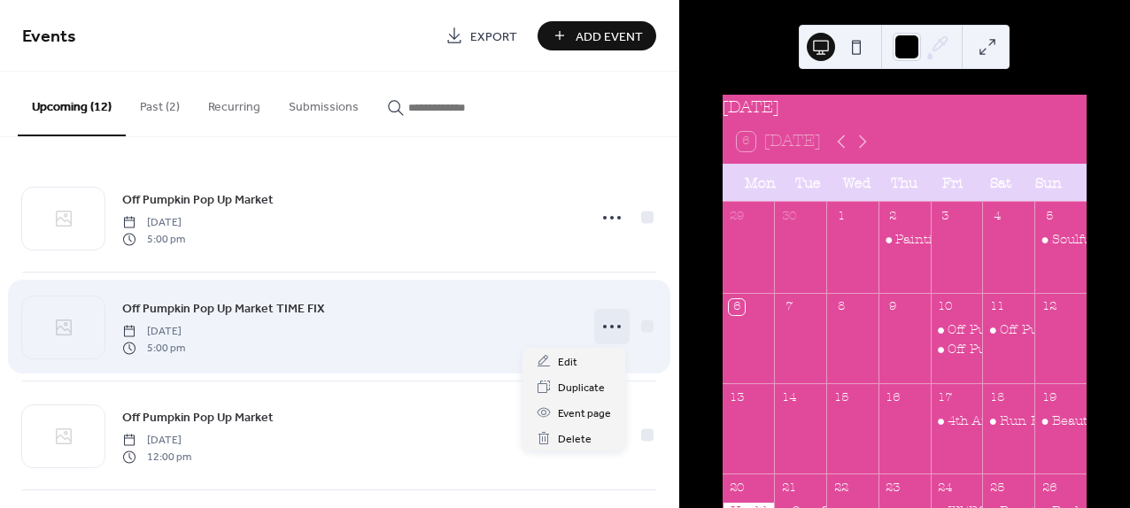
click at [617, 325] on circle at bounding box center [619, 327] width 4 height 4
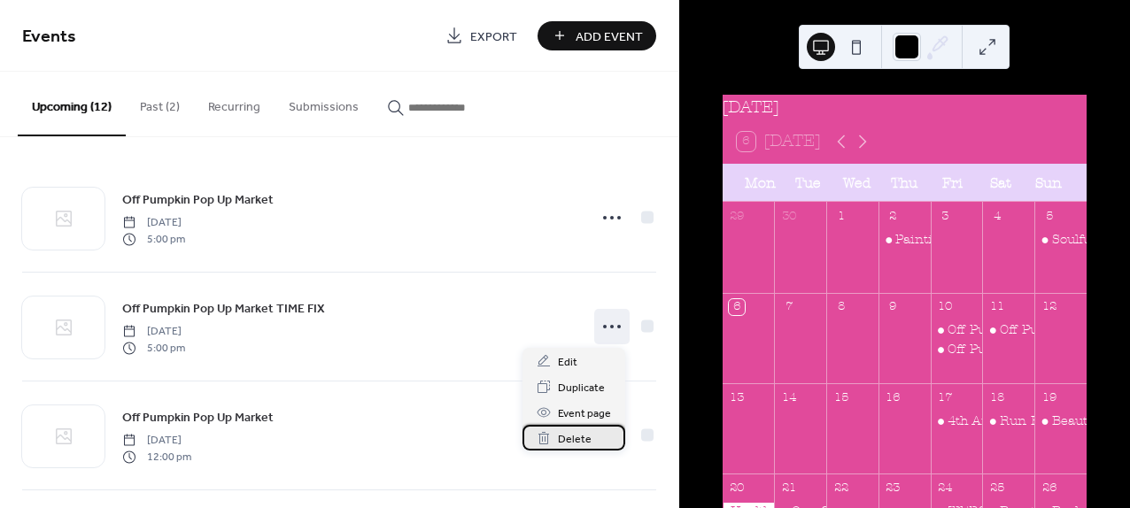
click at [569, 440] on span "Delete" at bounding box center [575, 439] width 34 height 19
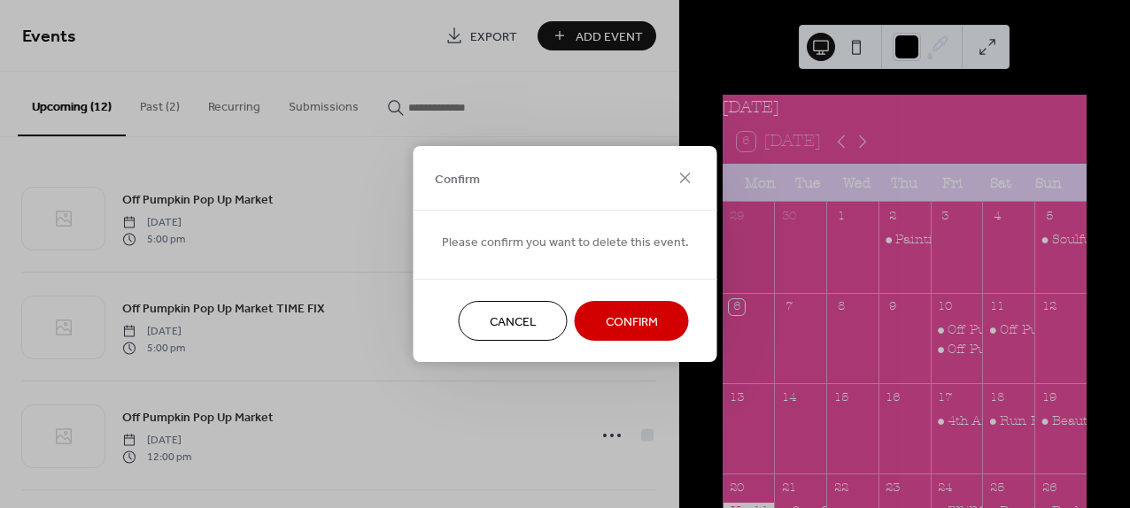
click at [609, 332] on span "Confirm" at bounding box center [632, 322] width 52 height 19
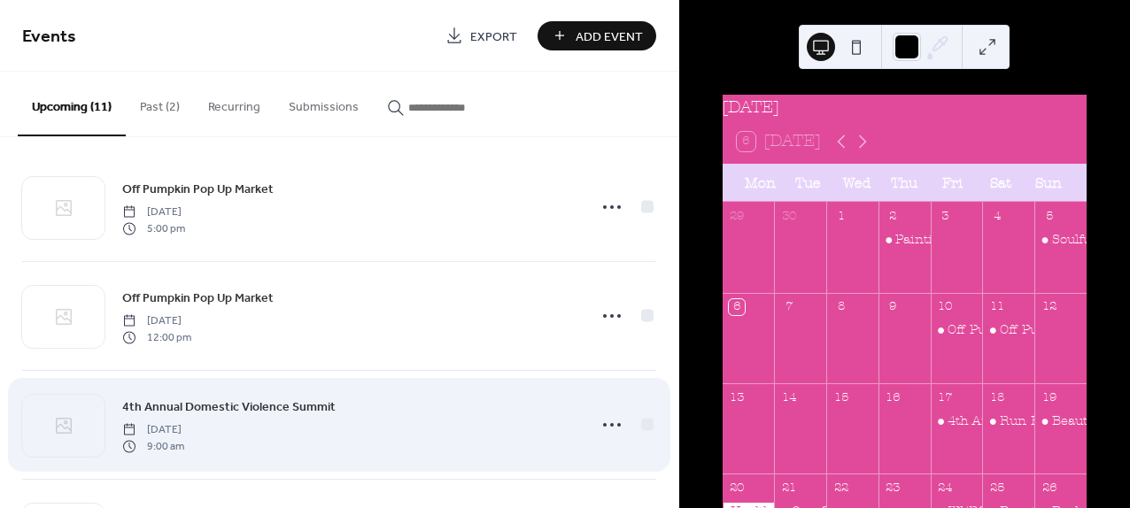
scroll to position [14, 0]
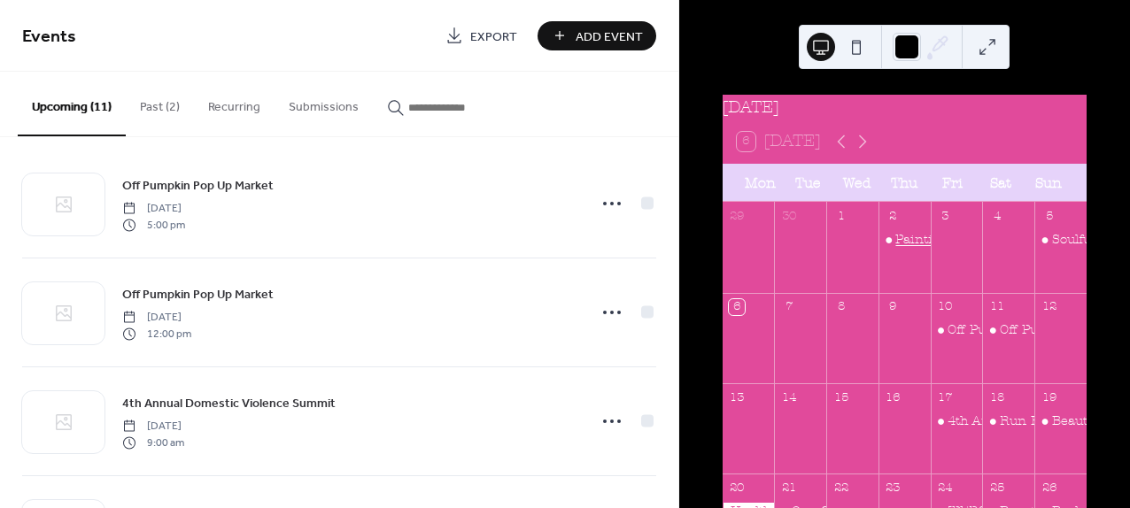
click at [911, 249] on div "Painting With Pride" at bounding box center [957, 240] width 124 height 18
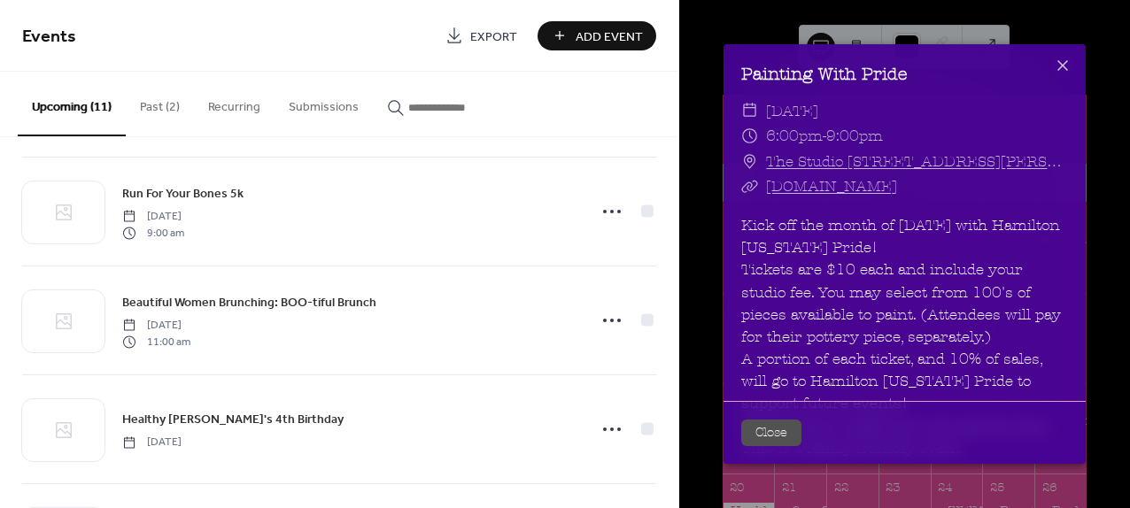
scroll to position [227, 0]
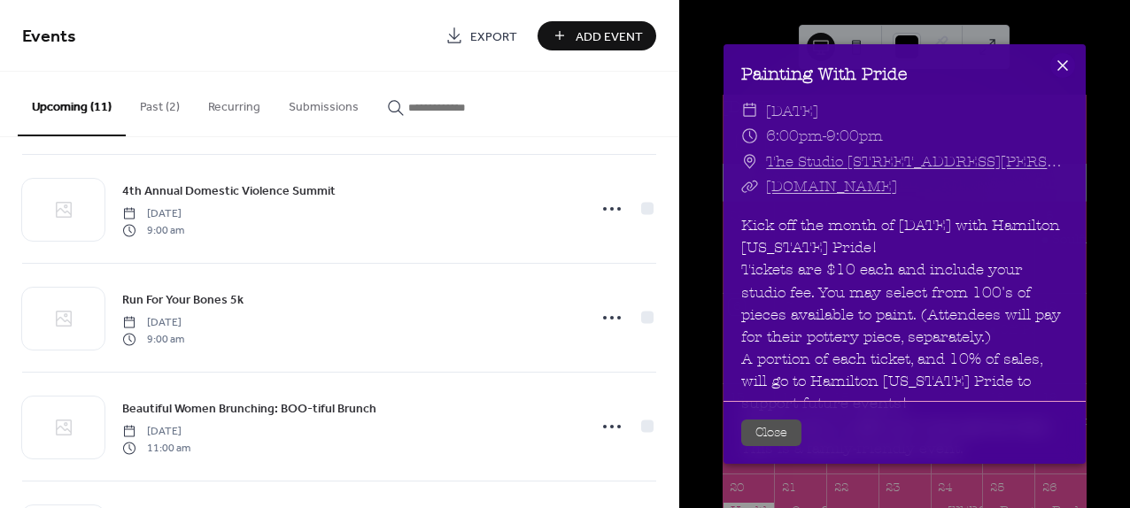
click at [1061, 73] on icon at bounding box center [1062, 65] width 21 height 21
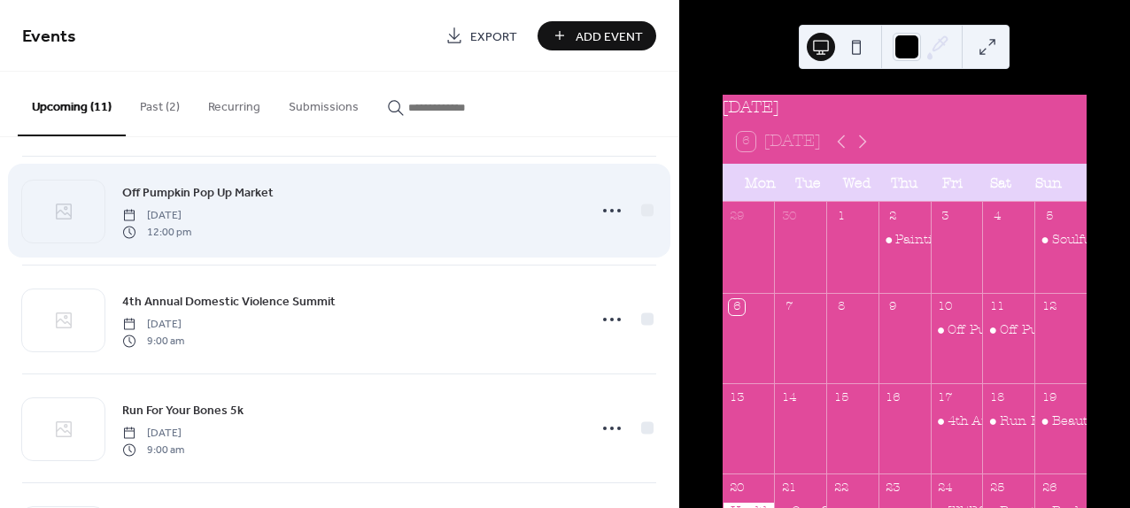
scroll to position [133, 0]
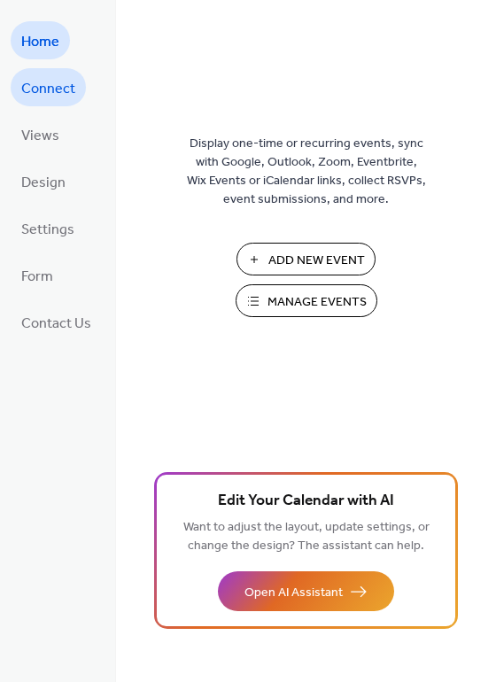
click at [41, 89] on span "Connect" at bounding box center [48, 88] width 54 height 27
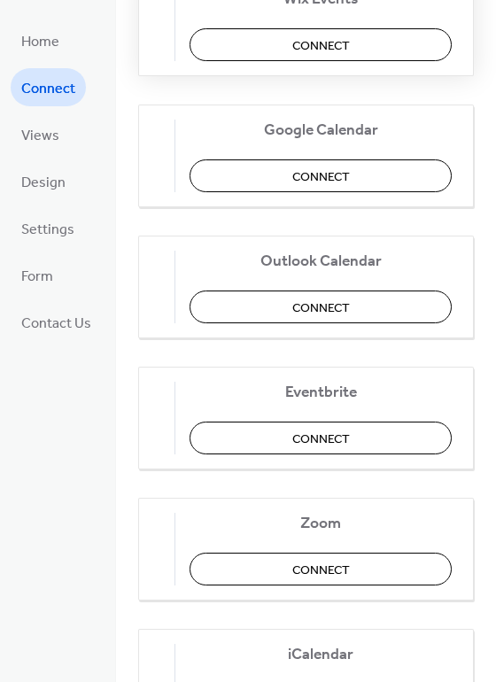
scroll to position [286, 0]
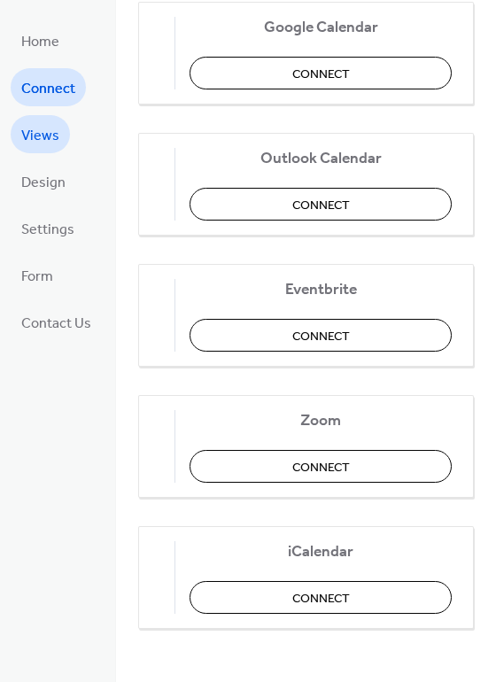
click at [53, 126] on span "Views" at bounding box center [40, 135] width 38 height 27
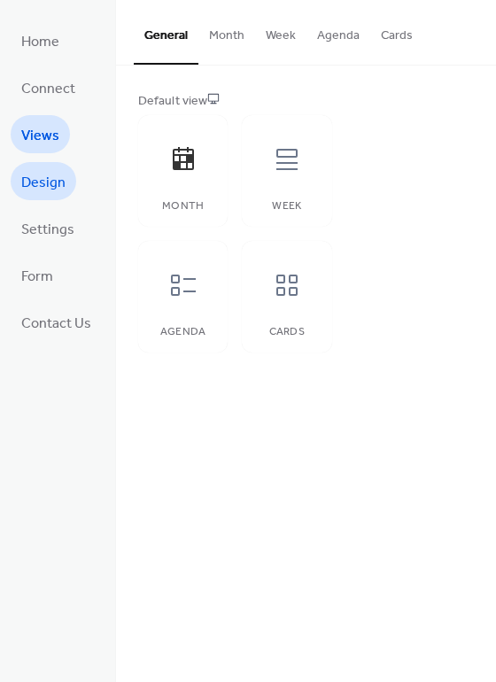
click at [47, 177] on span "Design" at bounding box center [43, 182] width 44 height 27
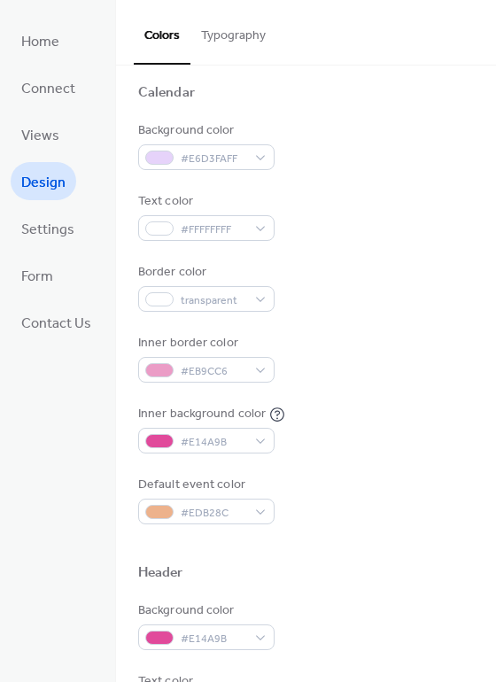
scroll to position [146, 0]
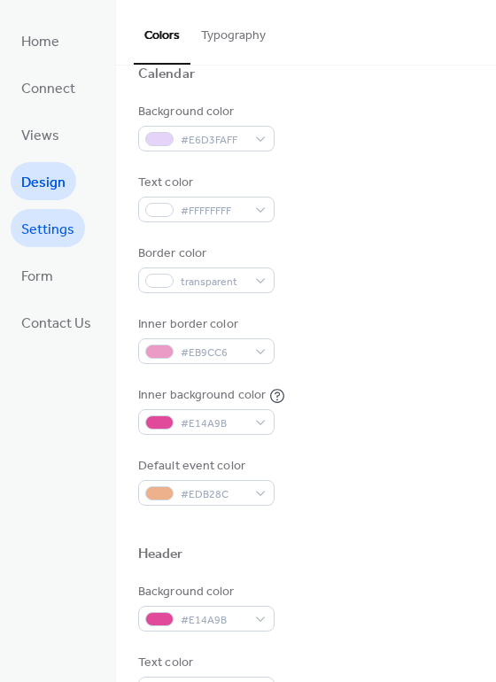
click at [25, 216] on span "Settings" at bounding box center [47, 229] width 53 height 27
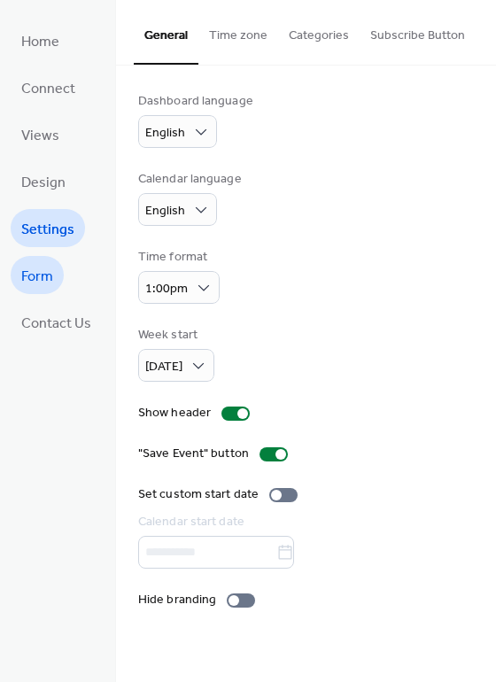
click at [46, 274] on span "Form" at bounding box center [37, 276] width 32 height 27
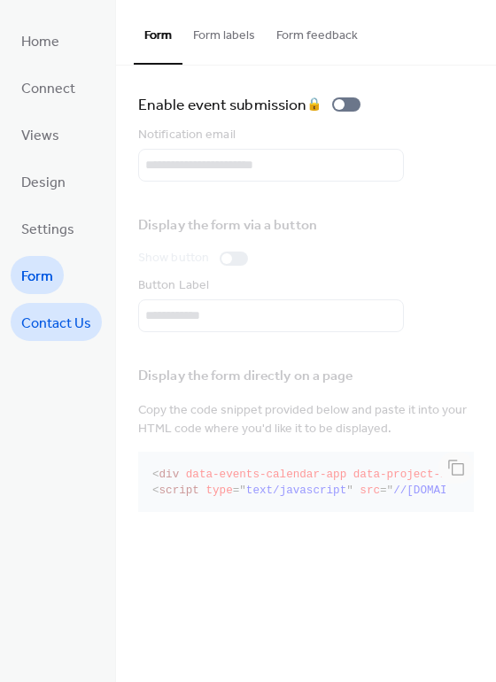
click at [45, 326] on span "Contact Us" at bounding box center [56, 323] width 70 height 27
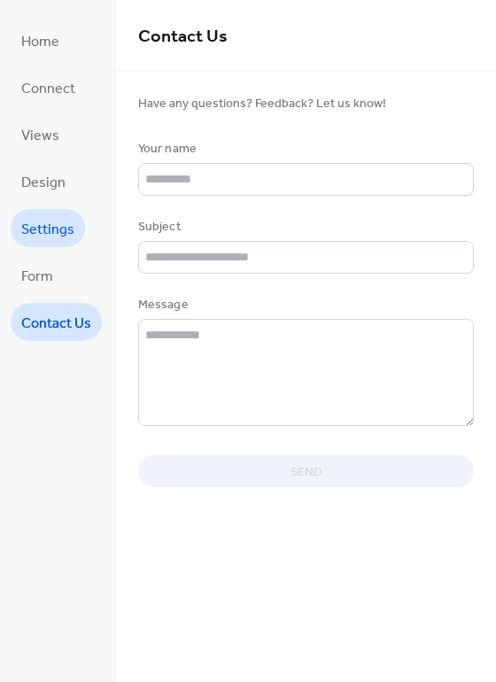
click at [42, 232] on span "Settings" at bounding box center [47, 229] width 53 height 27
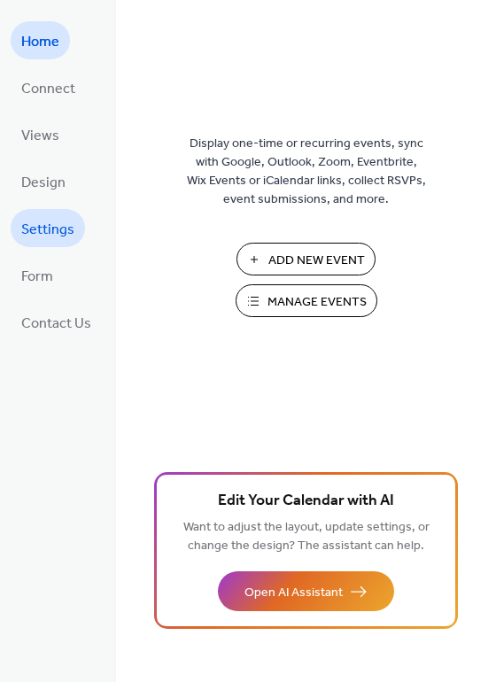
click at [66, 228] on span "Settings" at bounding box center [47, 229] width 53 height 27
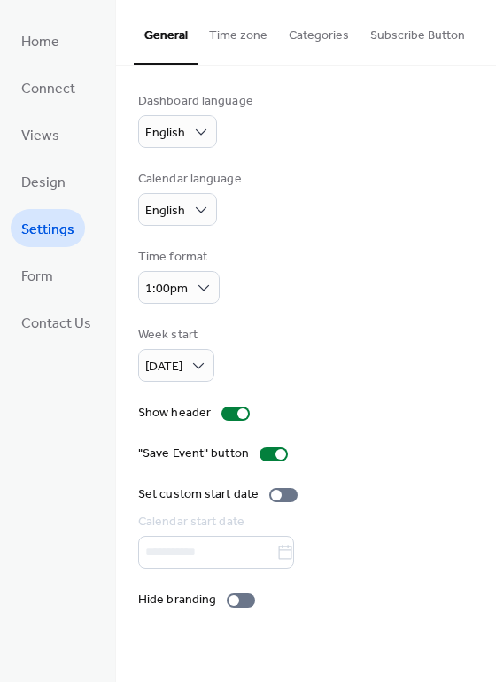
click at [231, 36] on button "Time zone" at bounding box center [238, 31] width 80 height 63
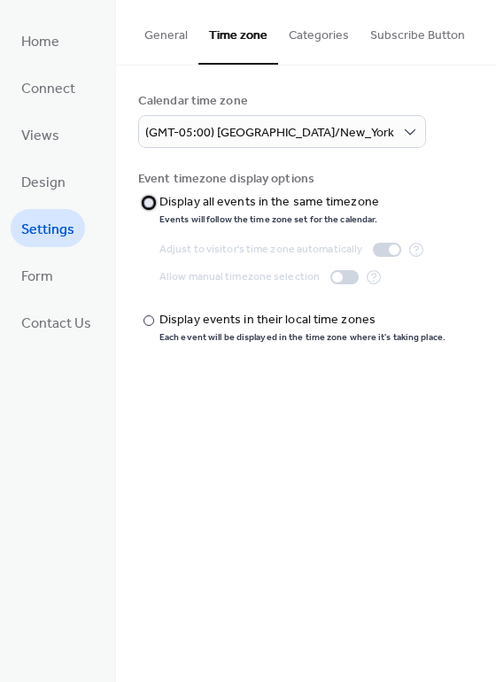
click at [210, 193] on div "Display all events in the same timezone" at bounding box center [269, 202] width 220 height 19
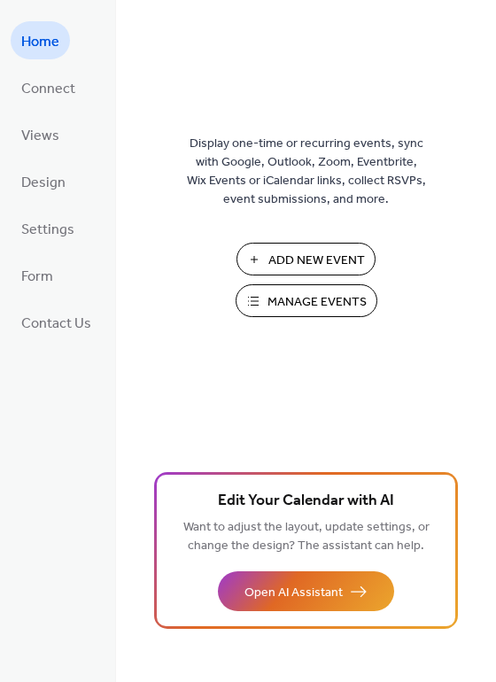
click at [294, 302] on span "Manage Events" at bounding box center [316, 302] width 99 height 19
click at [61, 227] on span "Settings" at bounding box center [47, 229] width 53 height 27
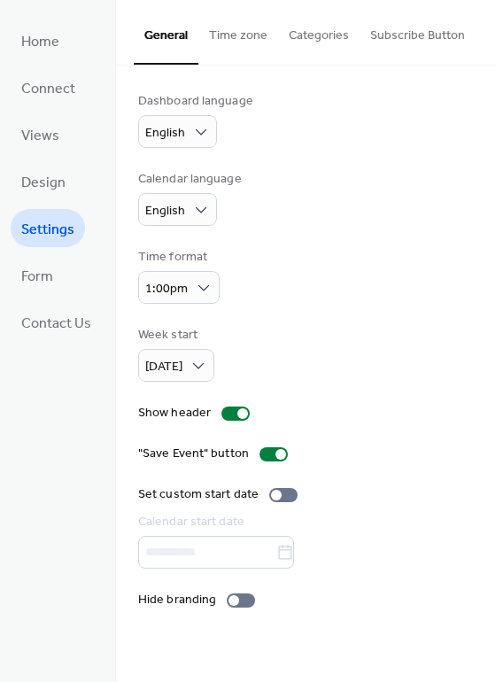
click at [239, 28] on button "Time zone" at bounding box center [238, 31] width 80 height 63
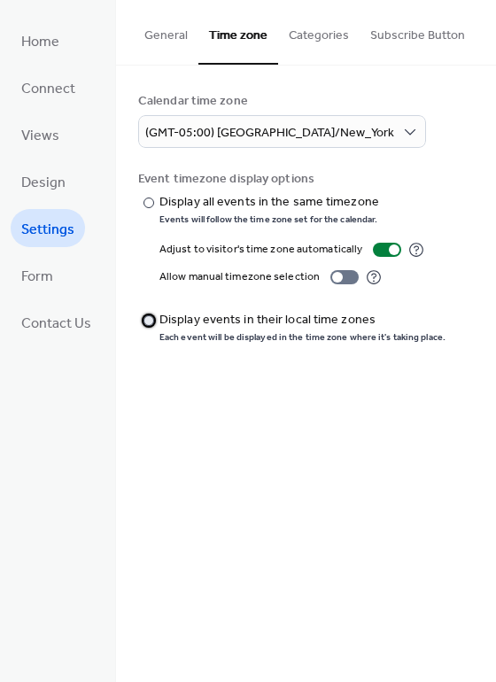
click at [209, 314] on div "Display events in their local time zones" at bounding box center [300, 320] width 282 height 19
